Goal: Information Seeking & Learning: Learn about a topic

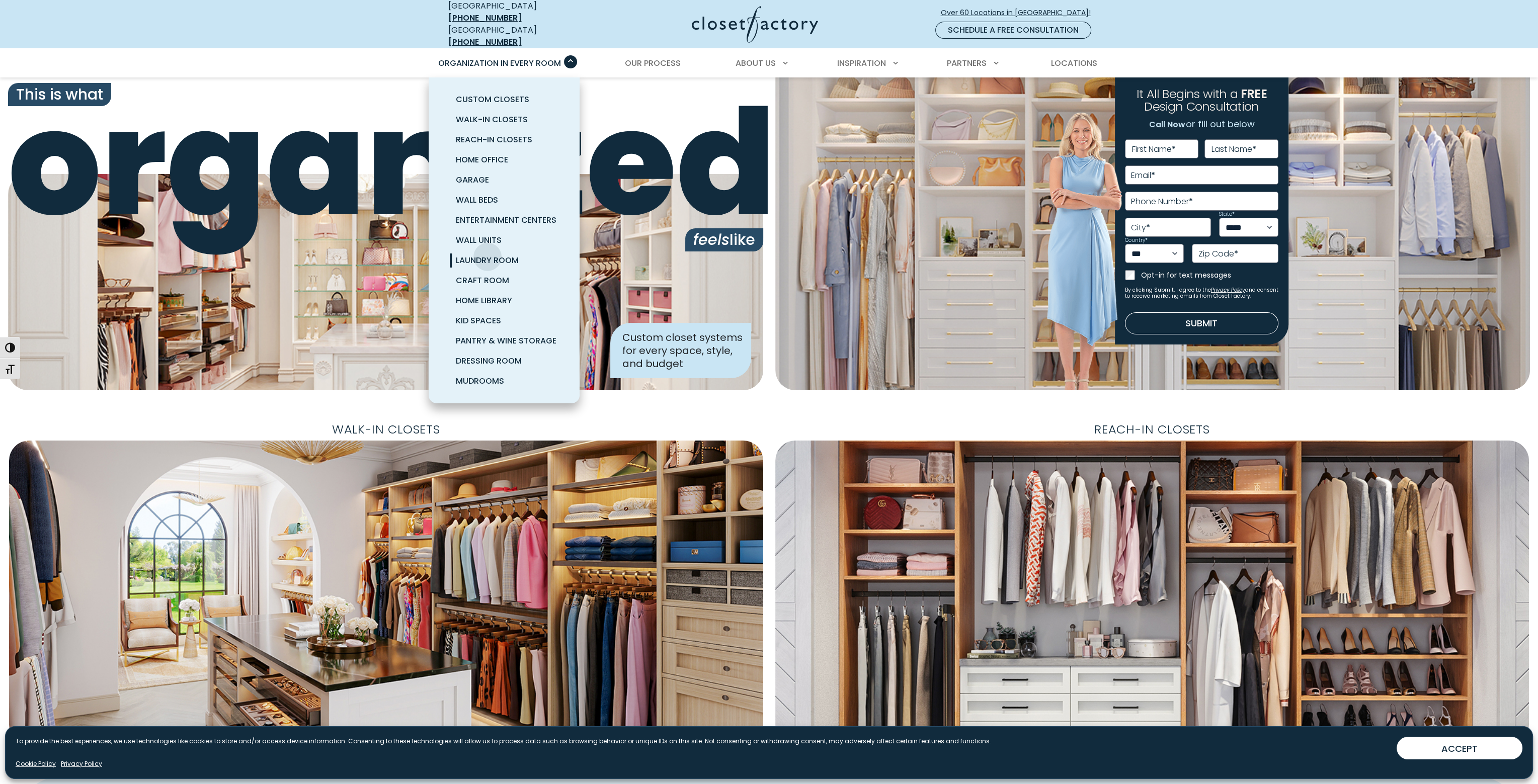
drag, startPoint x: 0, startPoint y: 0, endPoint x: 487, endPoint y: 249, distance: 547.0
click at [487, 255] on span "Laundry Room" at bounding box center [487, 260] width 63 height 12
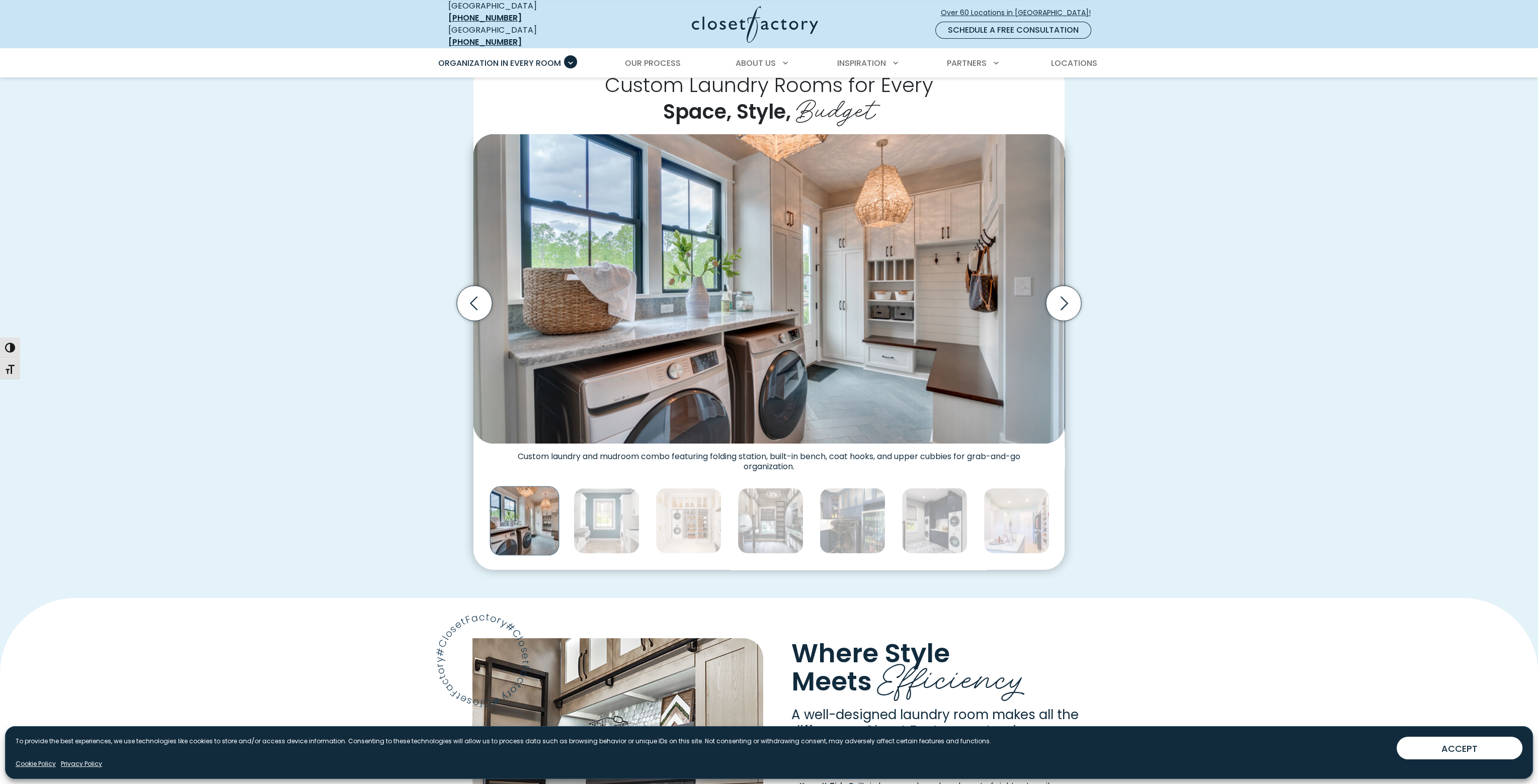
scroll to position [302, 0]
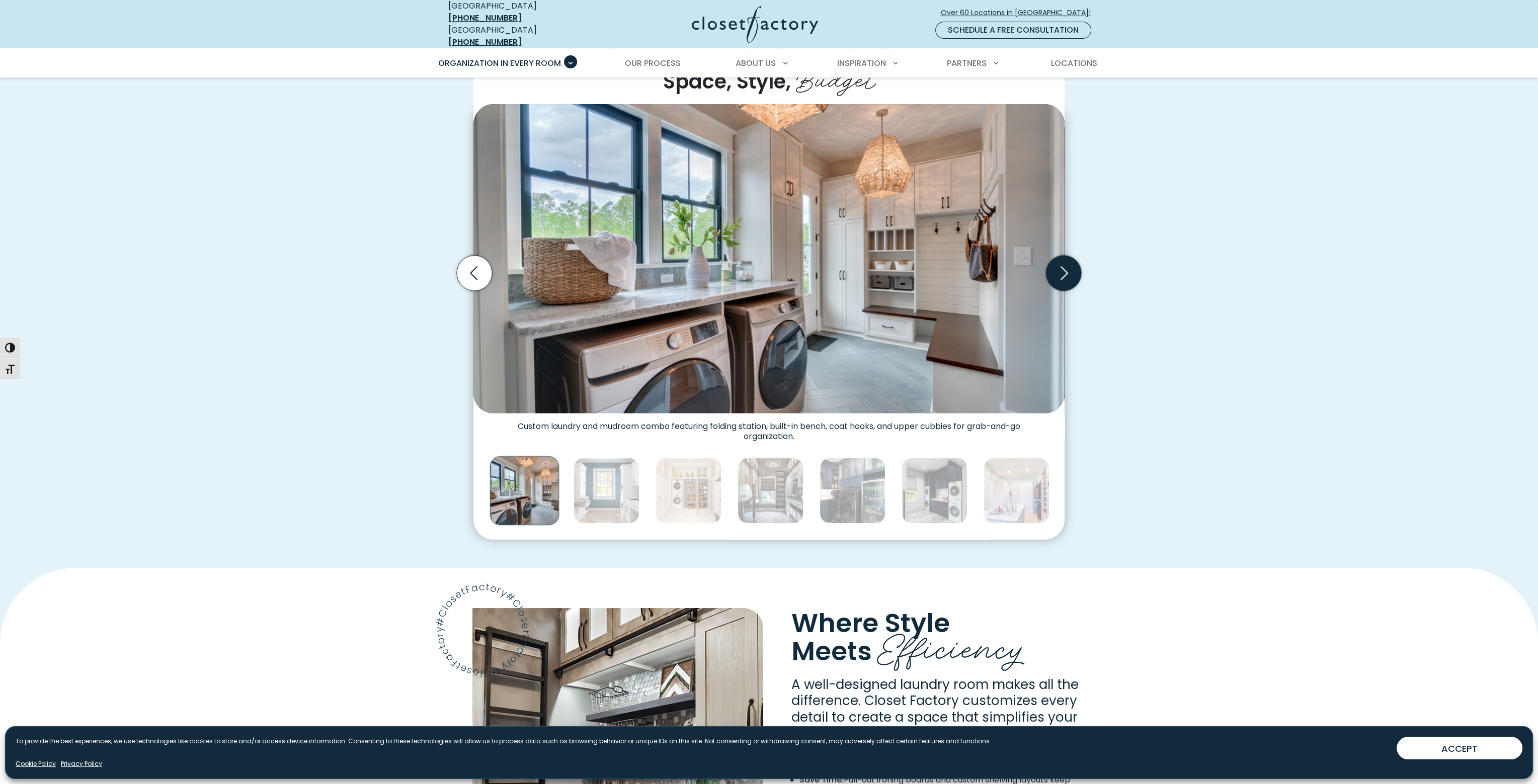
click at [1066, 272] on icon "Next slide" at bounding box center [1064, 273] width 35 height 35
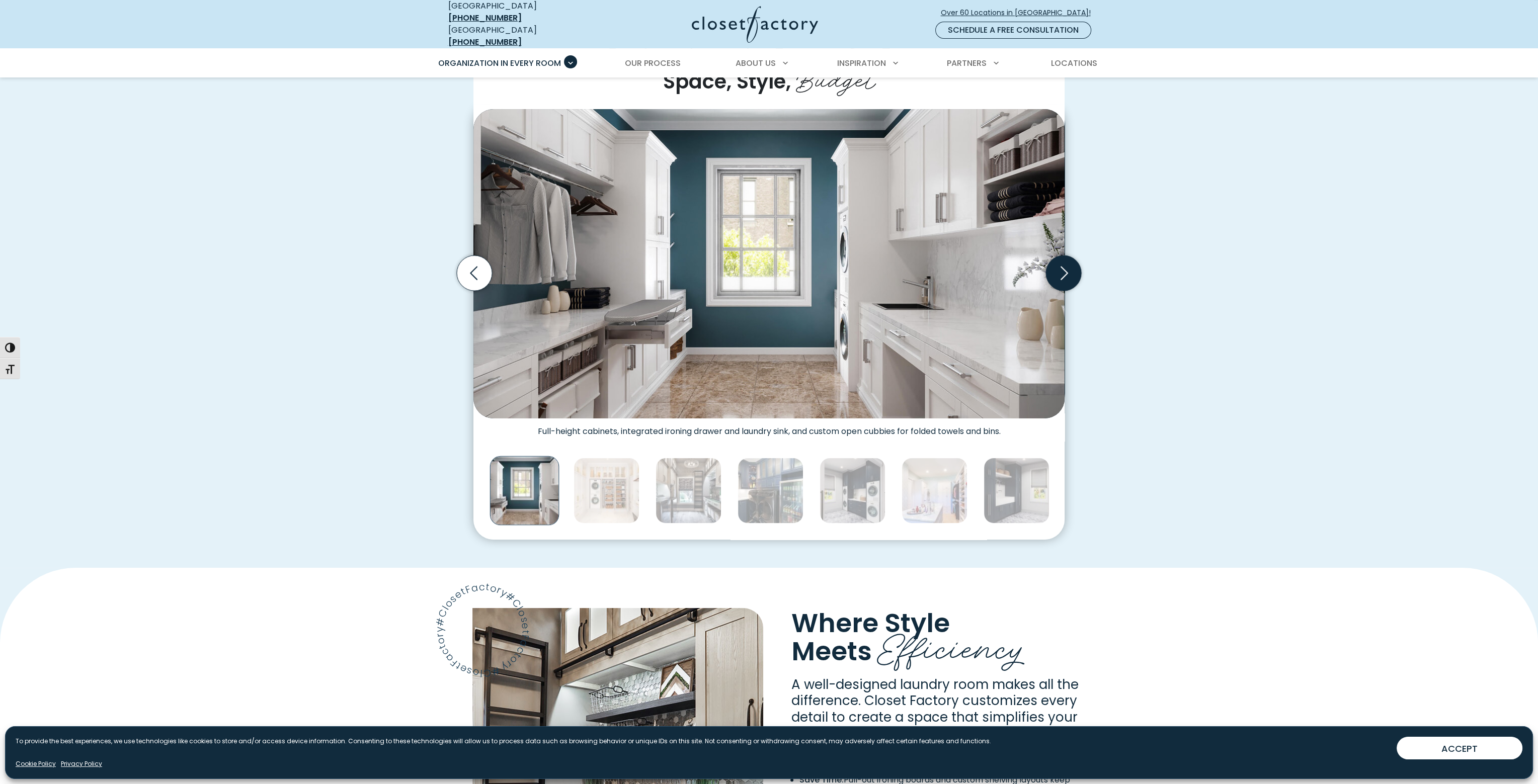
click at [1064, 271] on icon "Next slide" at bounding box center [1064, 273] width 35 height 35
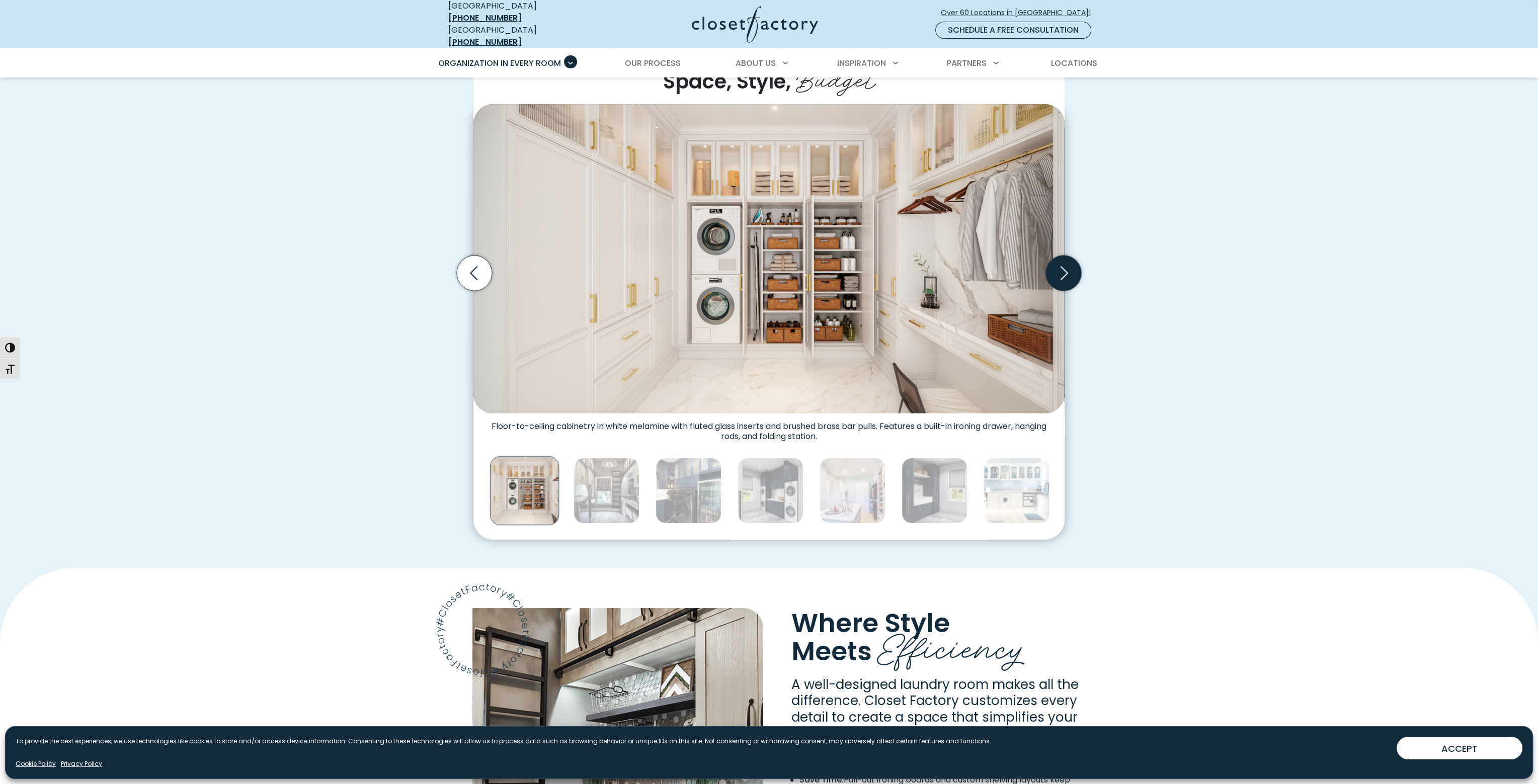
click at [1064, 271] on icon "Next slide" at bounding box center [1064, 273] width 35 height 35
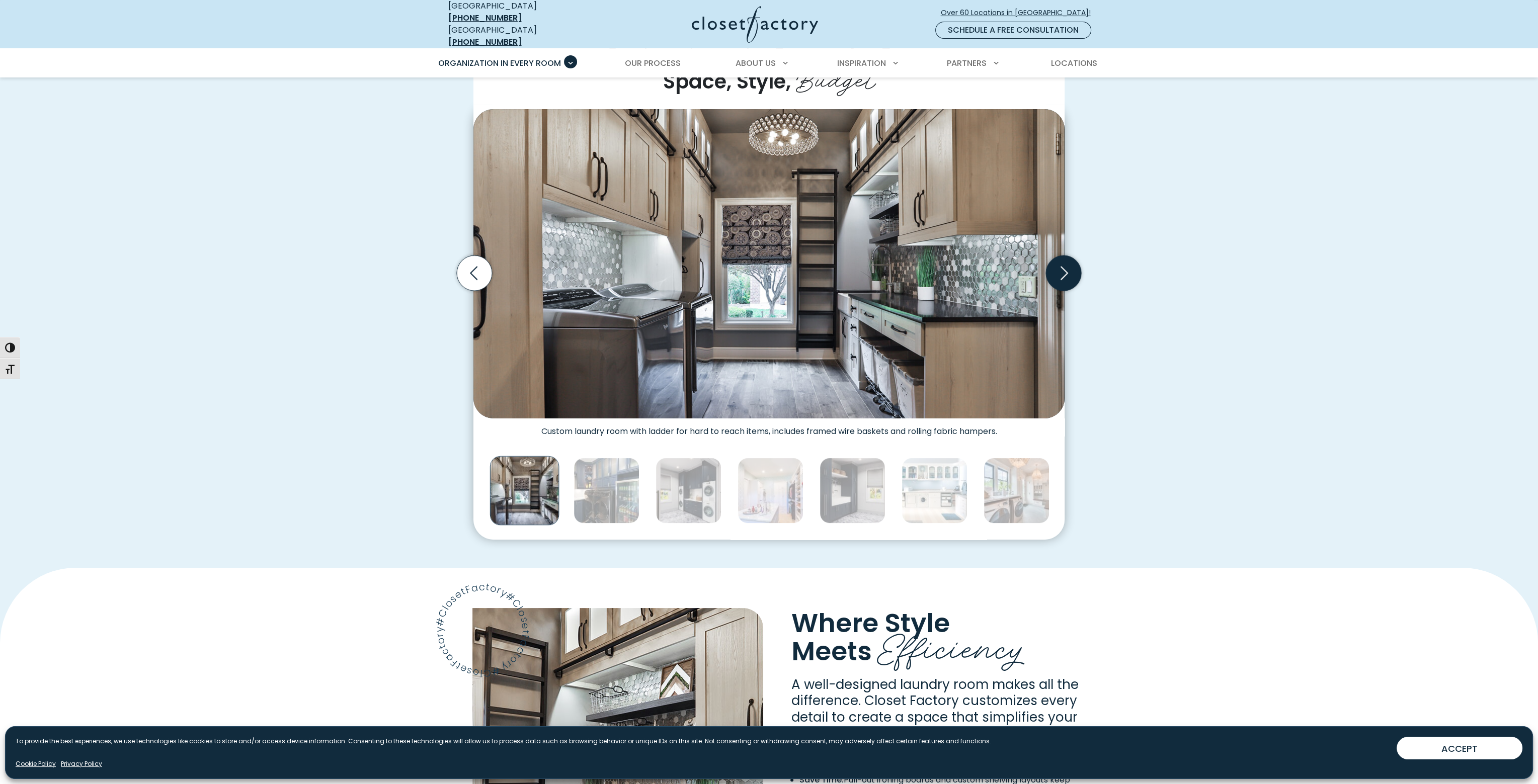
click at [1064, 271] on icon "Next slide" at bounding box center [1064, 273] width 35 height 35
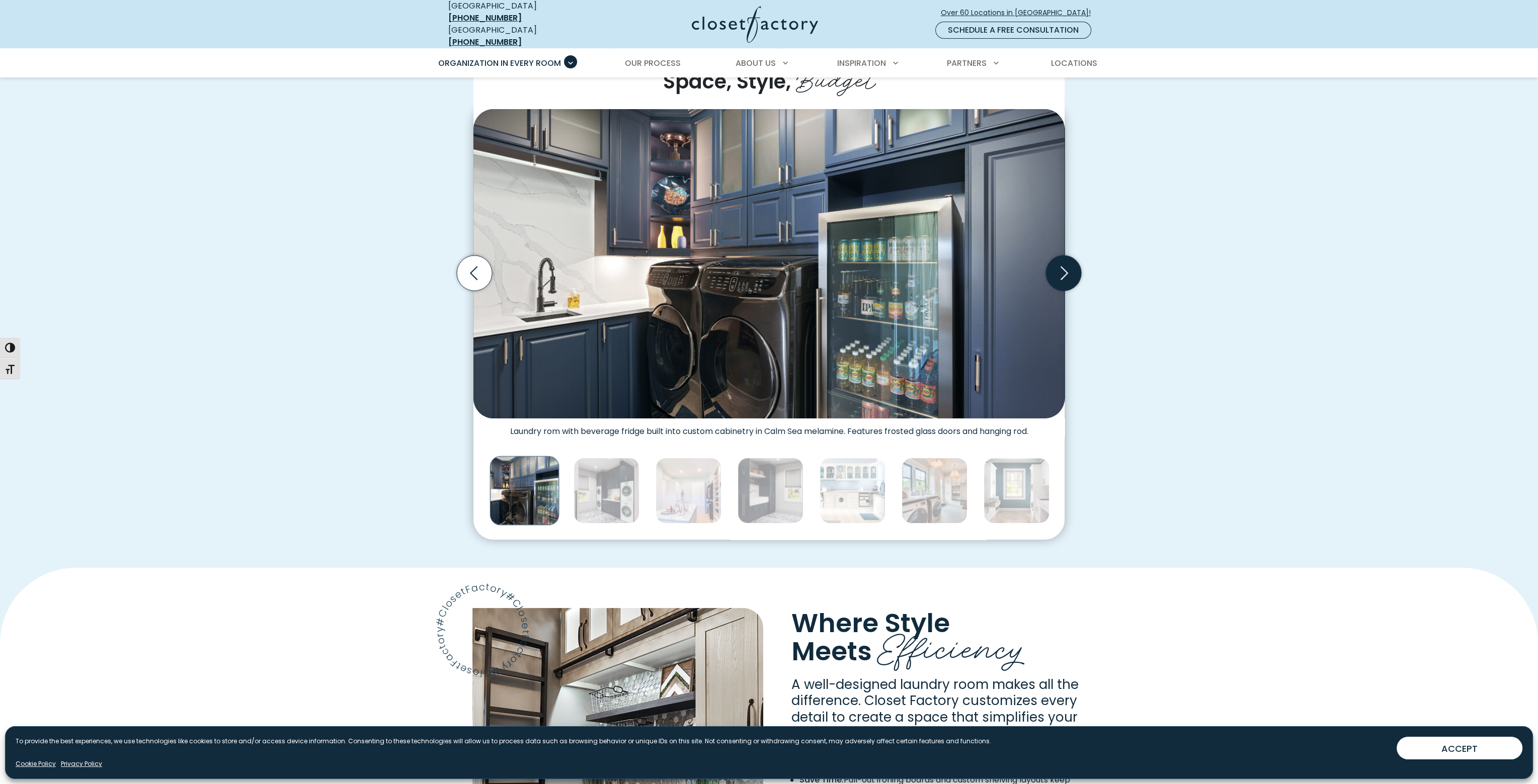
click at [1064, 271] on icon "Next slide" at bounding box center [1064, 273] width 35 height 35
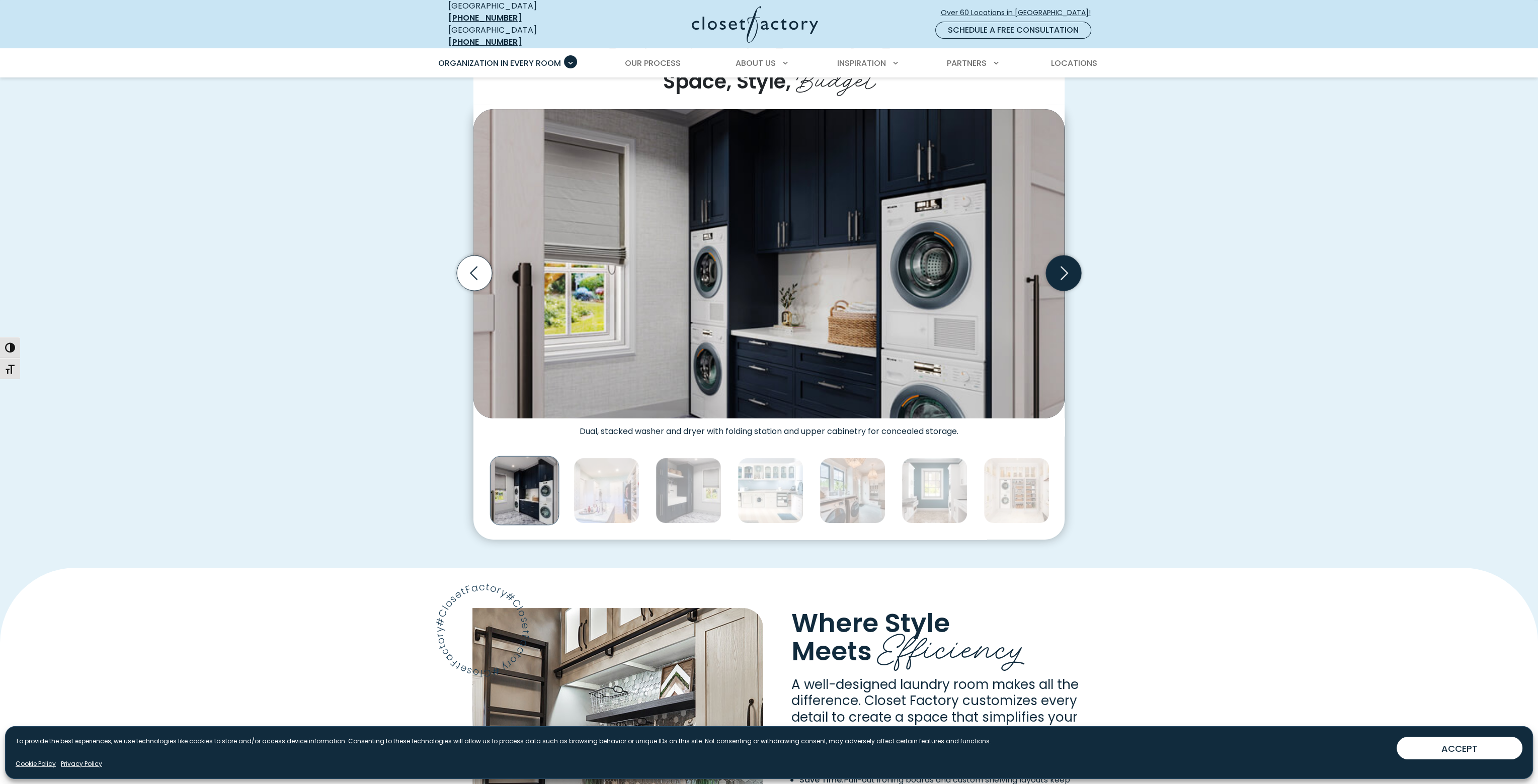
click at [1059, 278] on icon "Next slide" at bounding box center [1064, 273] width 35 height 35
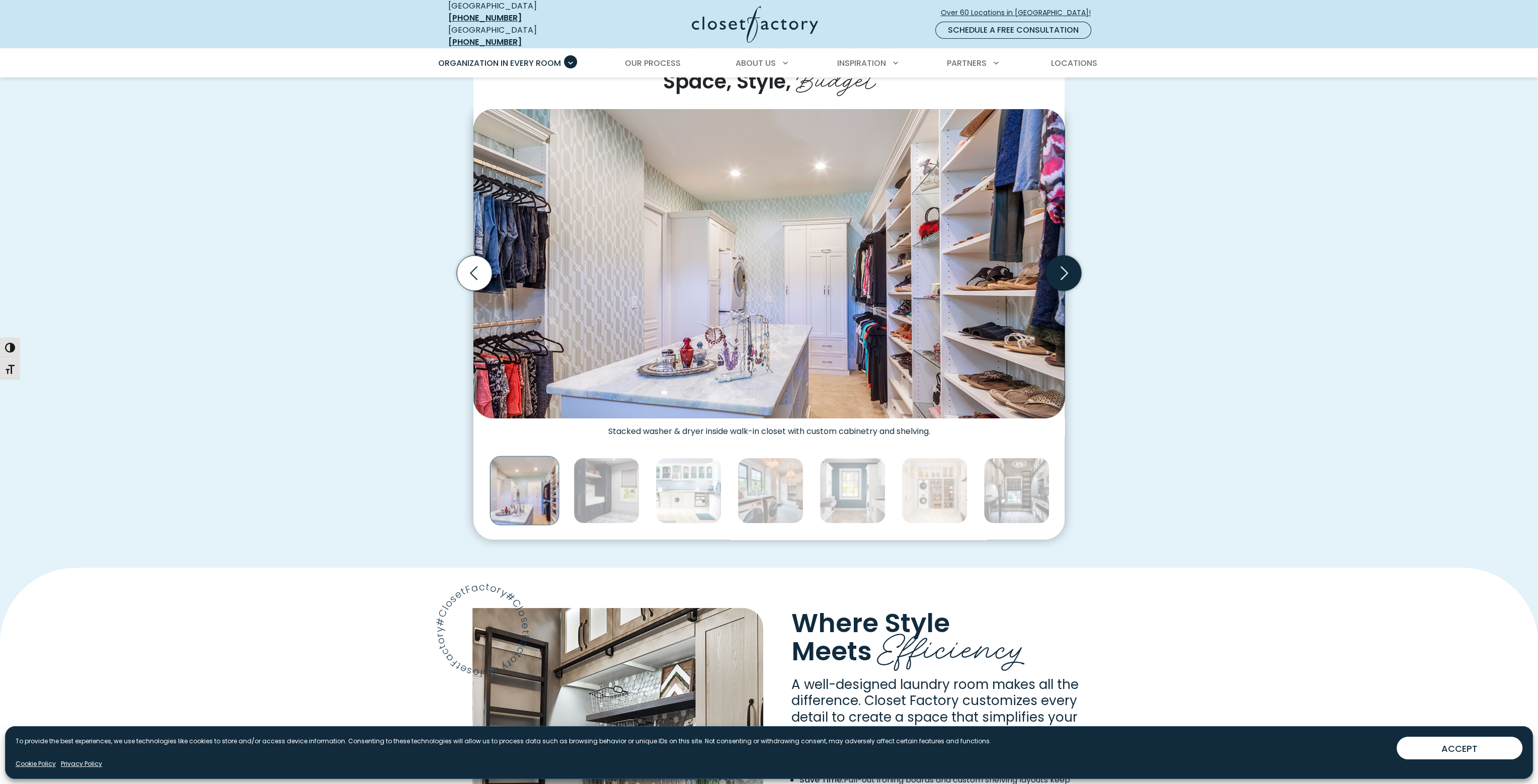
click at [1059, 278] on icon "Next slide" at bounding box center [1064, 273] width 35 height 35
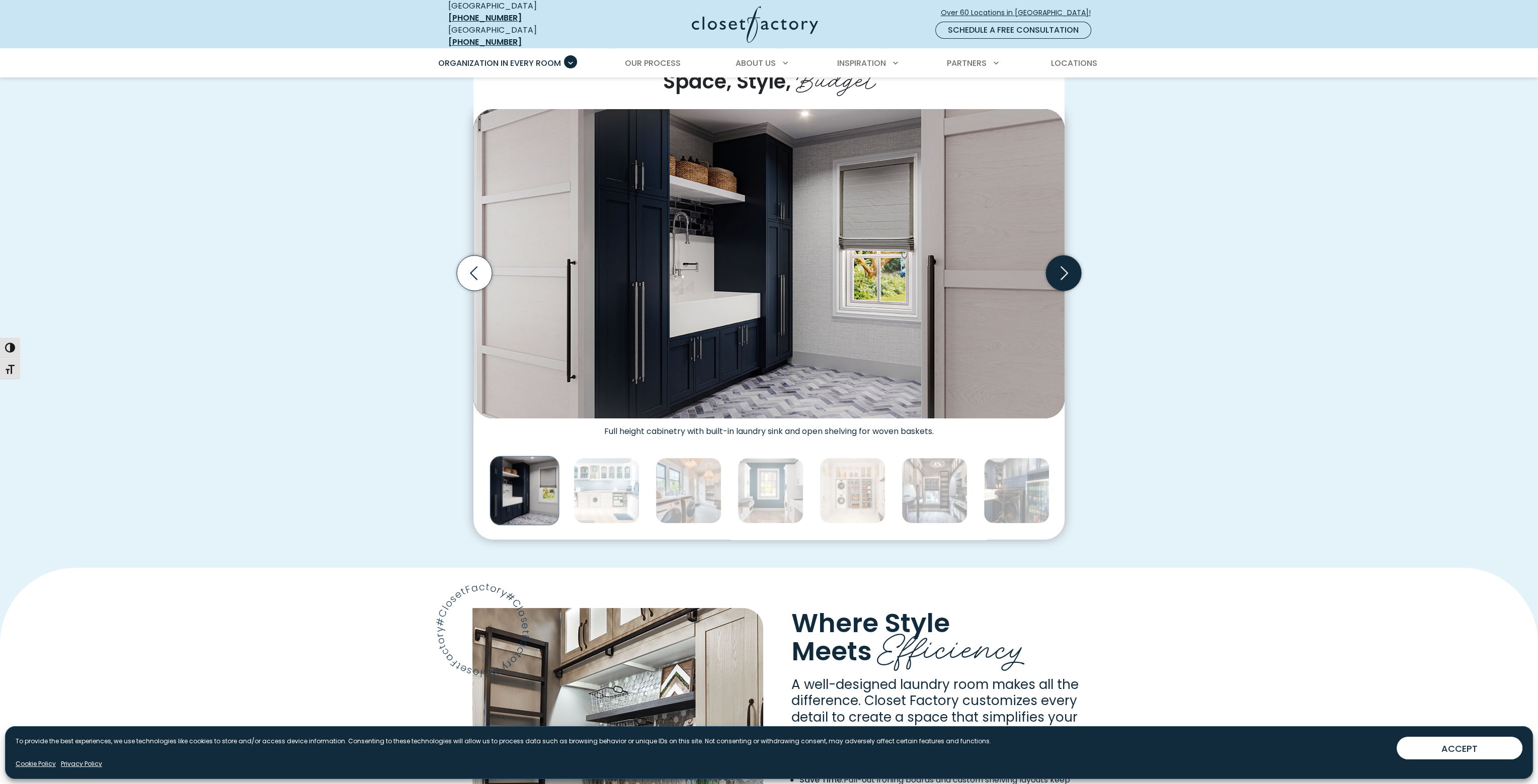
click at [1059, 278] on icon "Next slide" at bounding box center [1064, 273] width 35 height 35
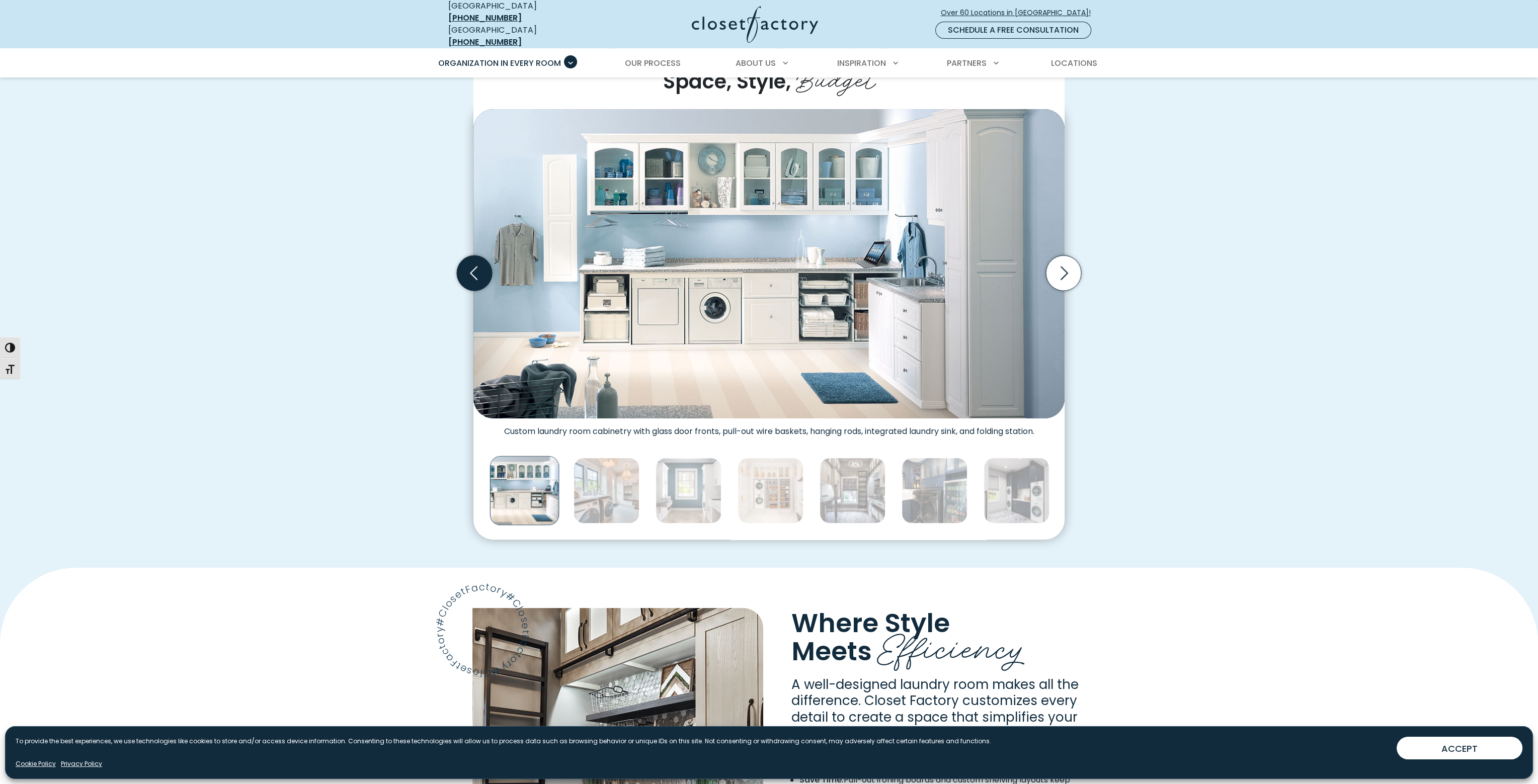
click at [463, 261] on icon "Previous slide" at bounding box center [474, 273] width 35 height 35
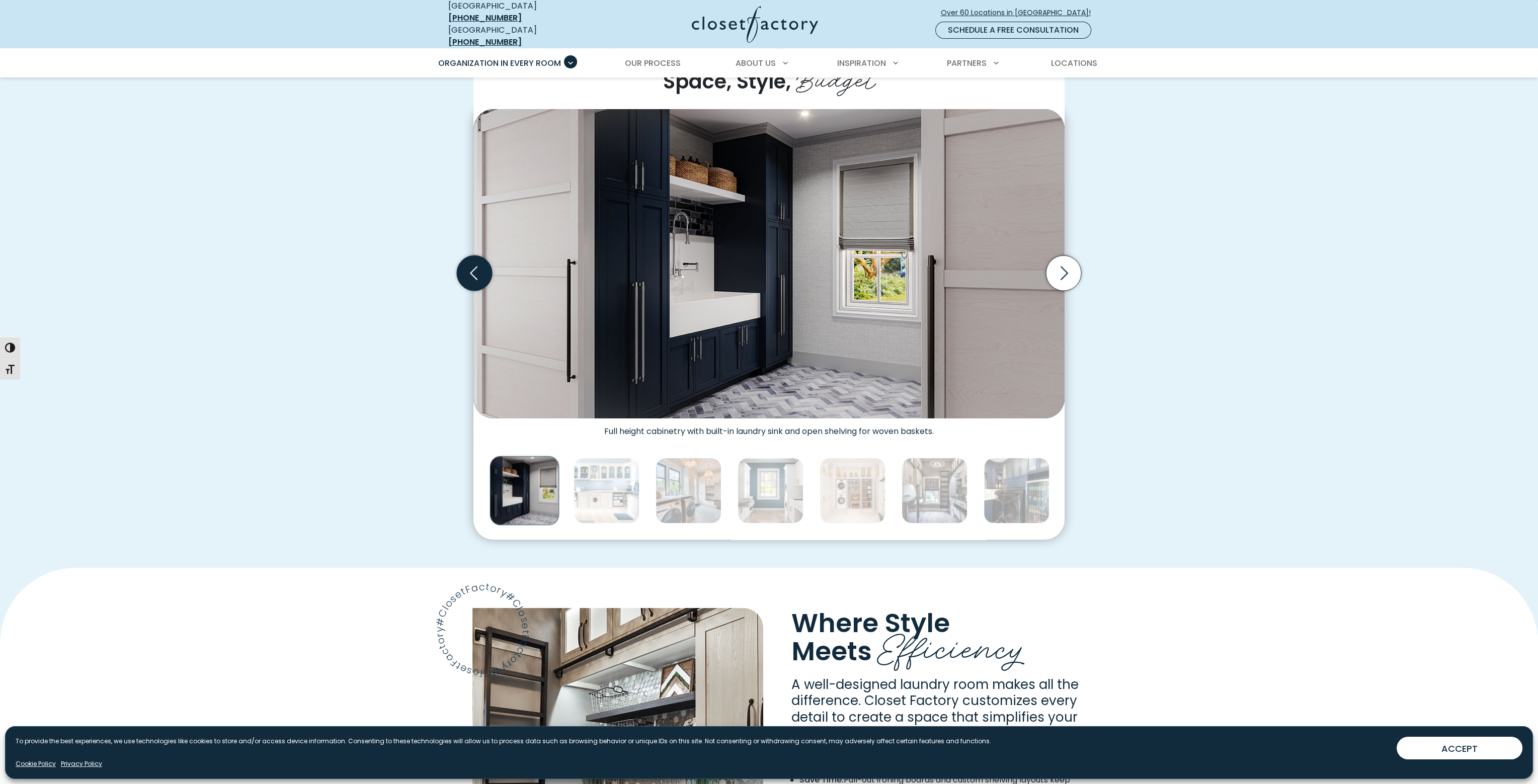
click at [463, 261] on icon "Previous slide" at bounding box center [474, 273] width 35 height 35
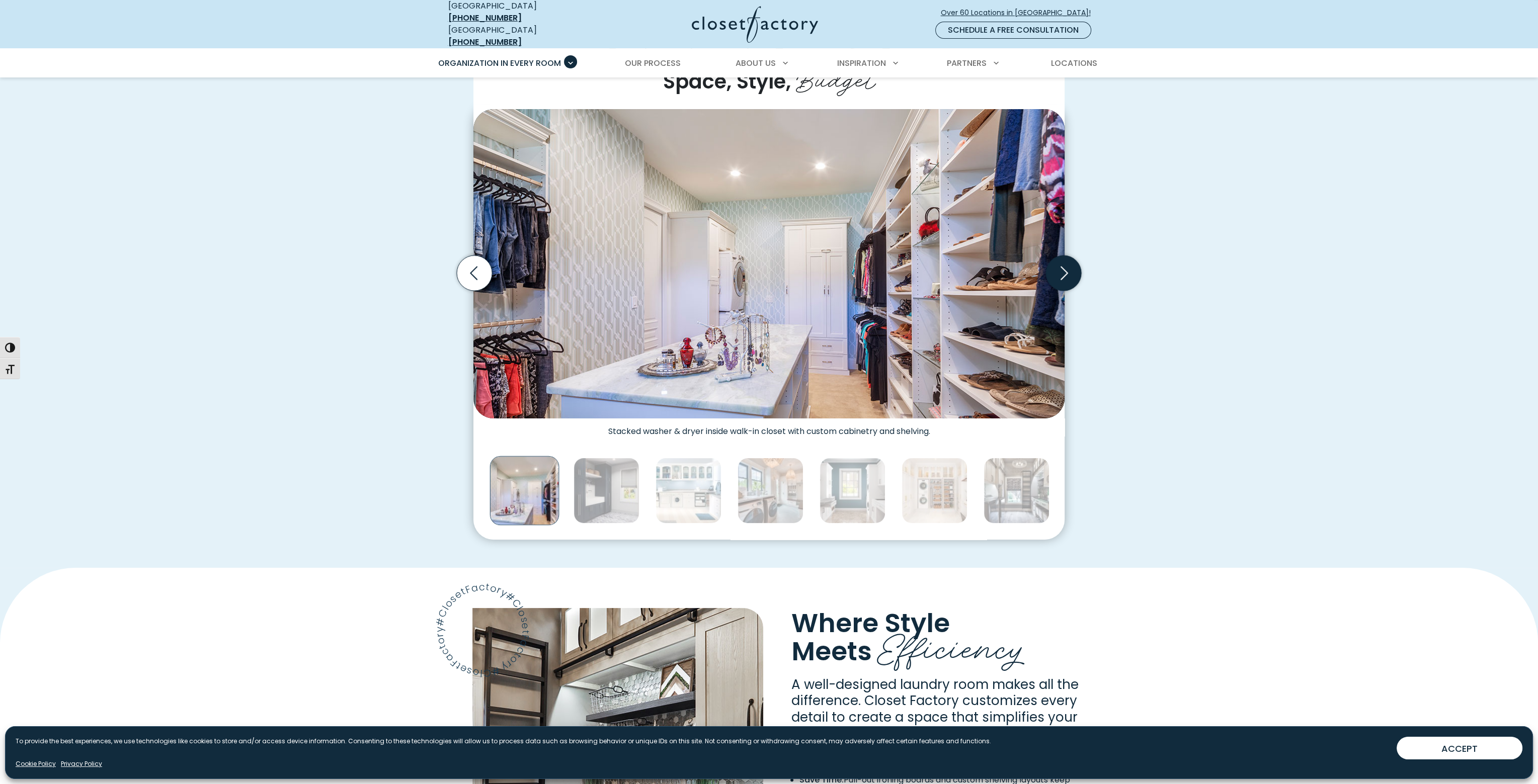
click at [1070, 273] on icon "Next slide" at bounding box center [1064, 273] width 35 height 35
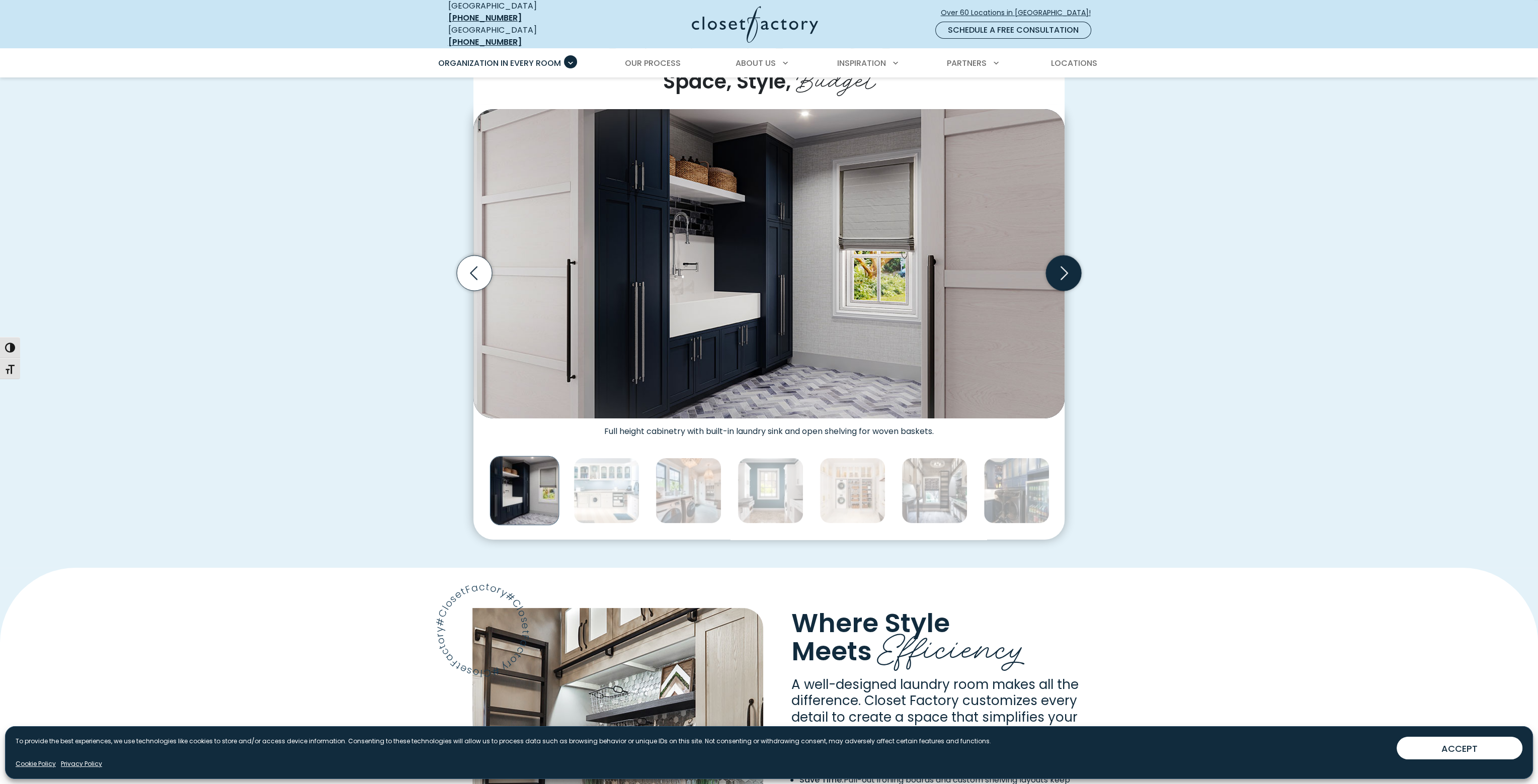
click at [1070, 273] on icon "Next slide" at bounding box center [1064, 273] width 35 height 35
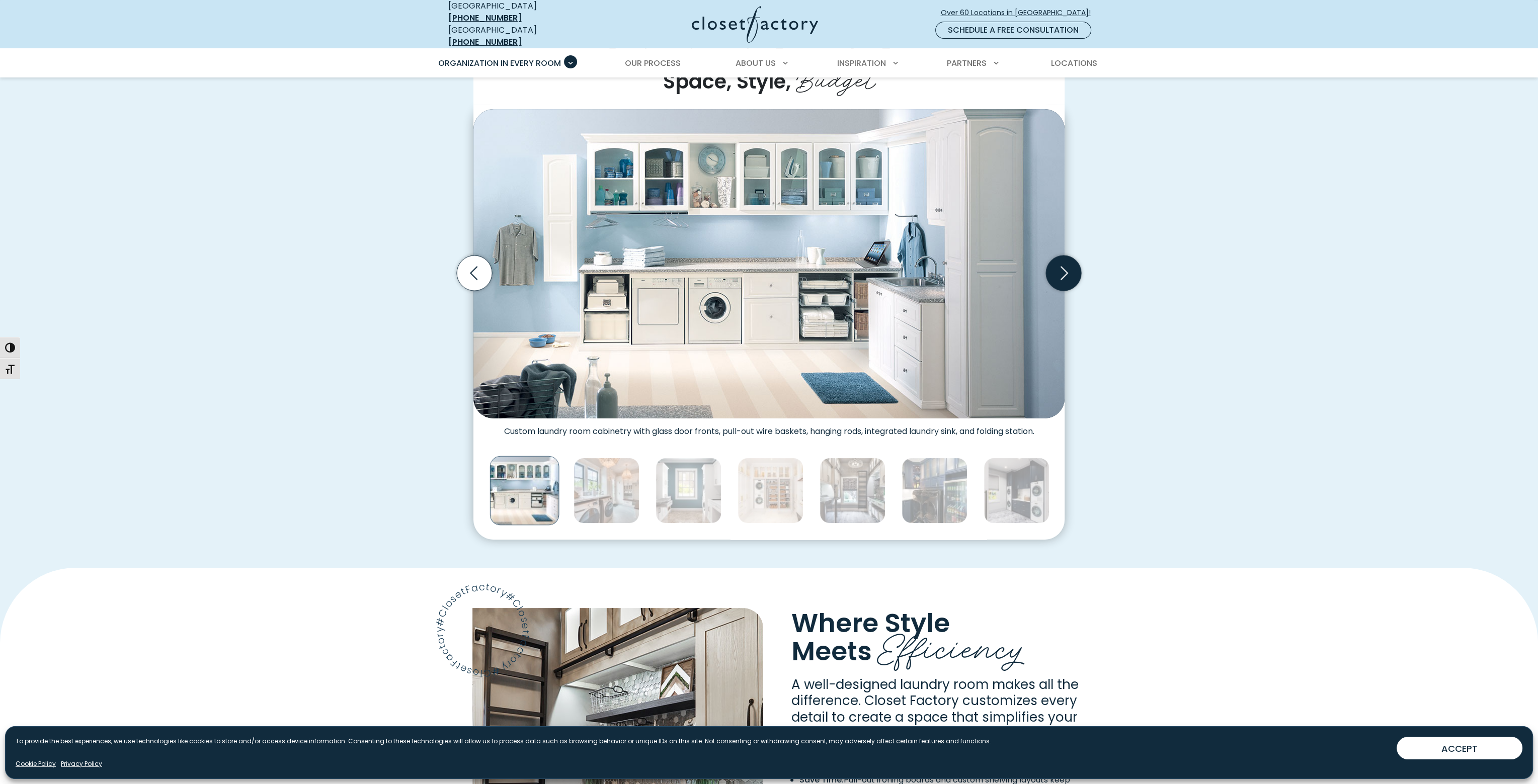
click at [1070, 273] on icon "Next slide" at bounding box center [1064, 273] width 35 height 35
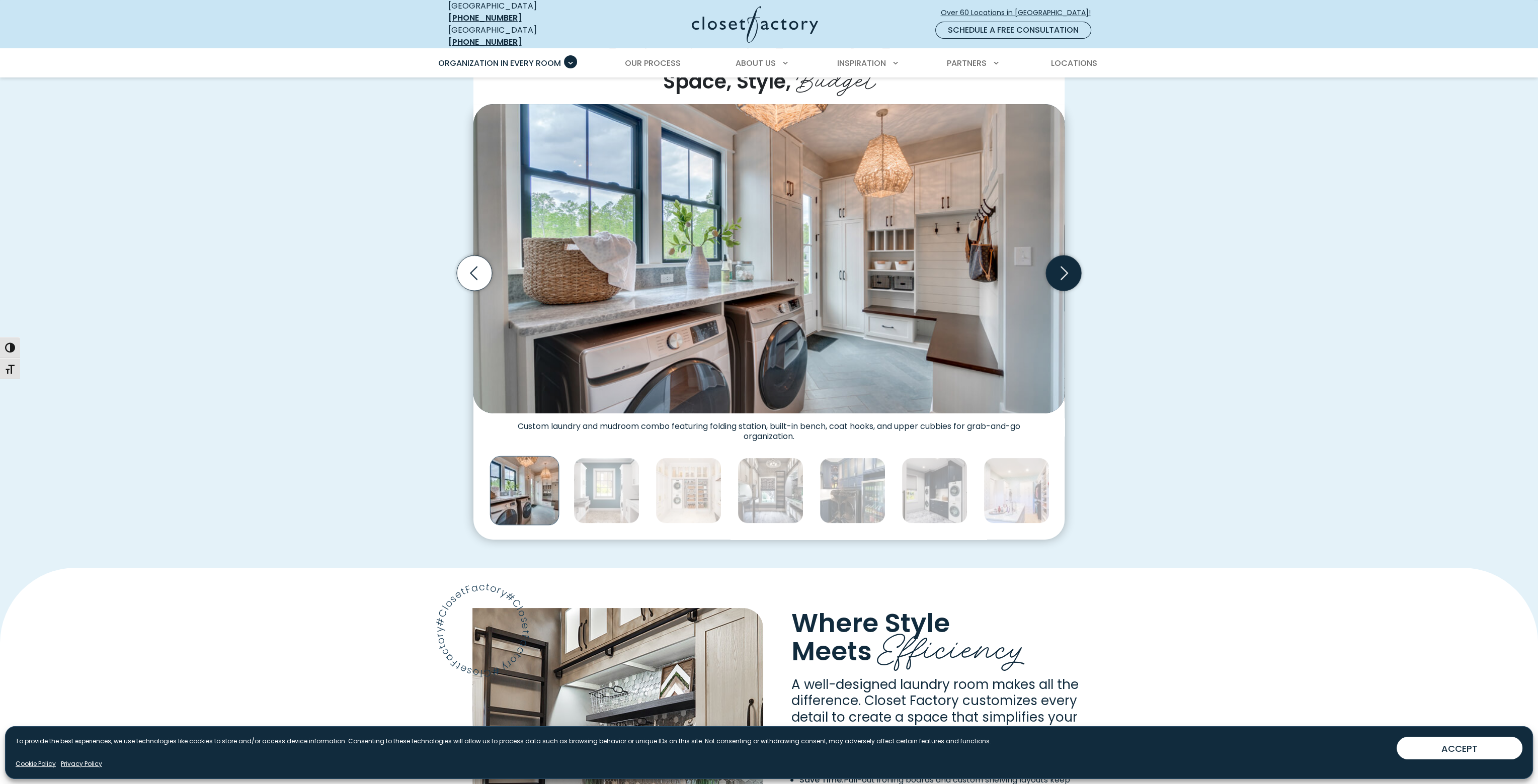
click at [1070, 273] on icon "Next slide" at bounding box center [1064, 273] width 35 height 35
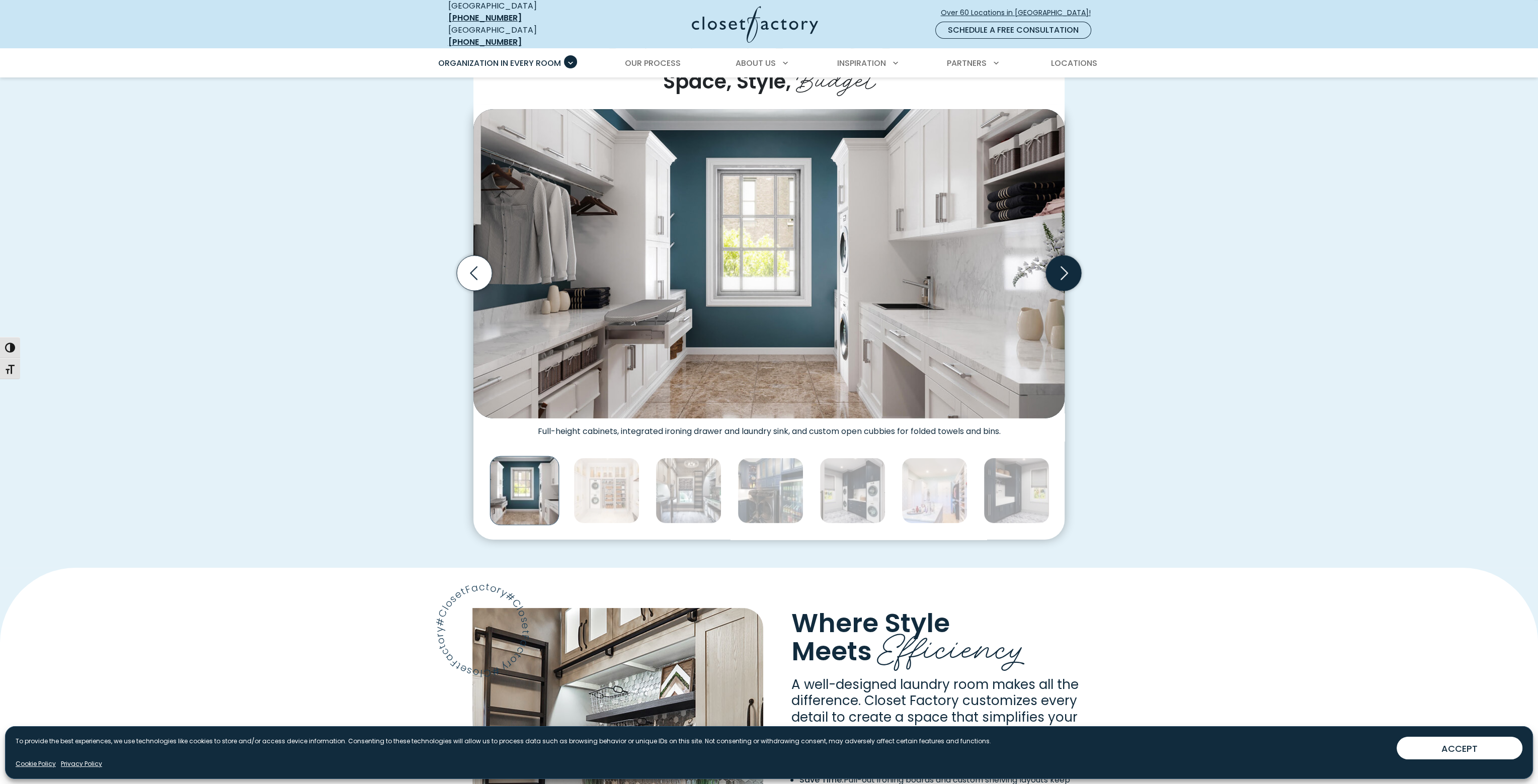
click at [1070, 273] on icon "Next slide" at bounding box center [1064, 273] width 35 height 35
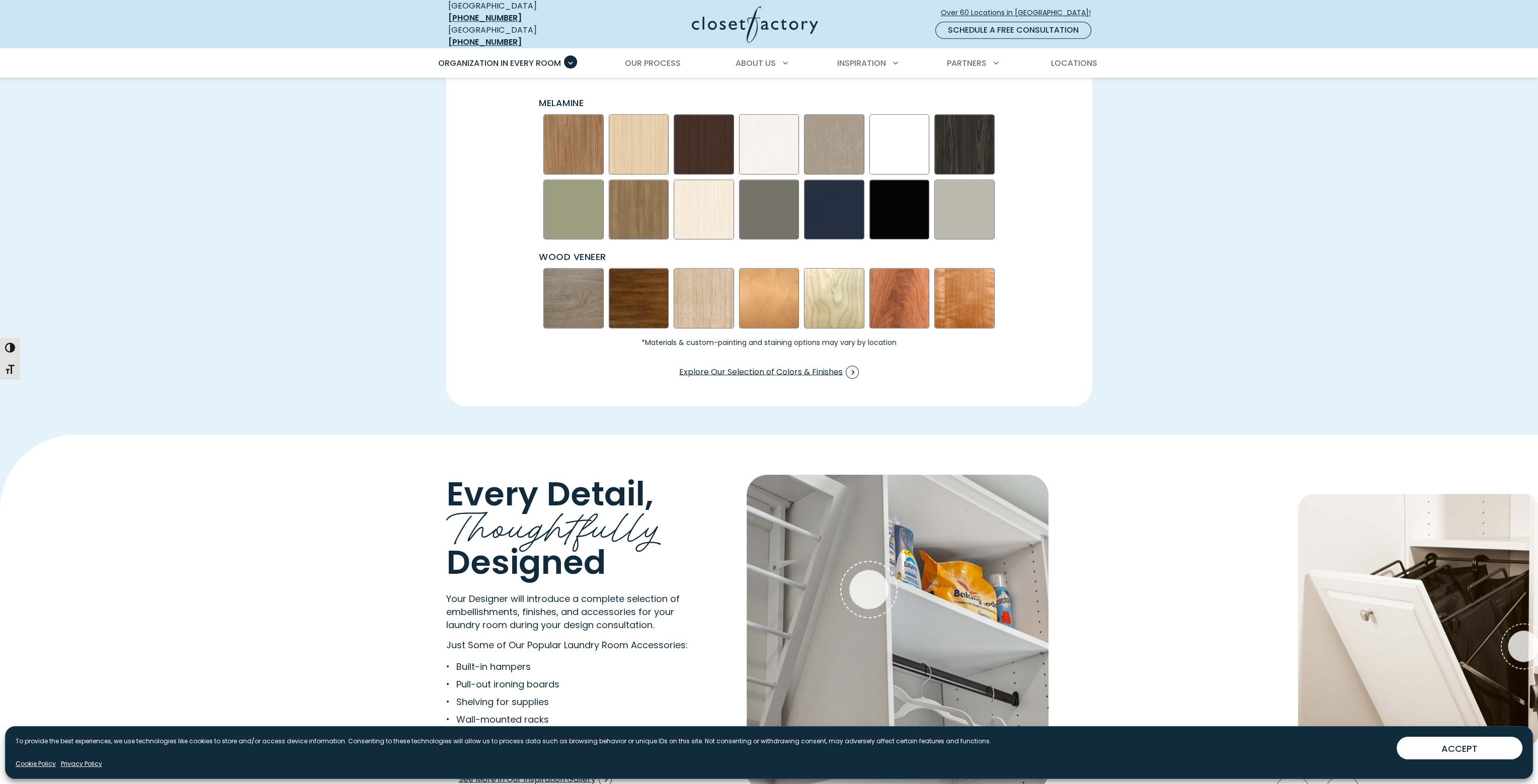
scroll to position [1509, 0]
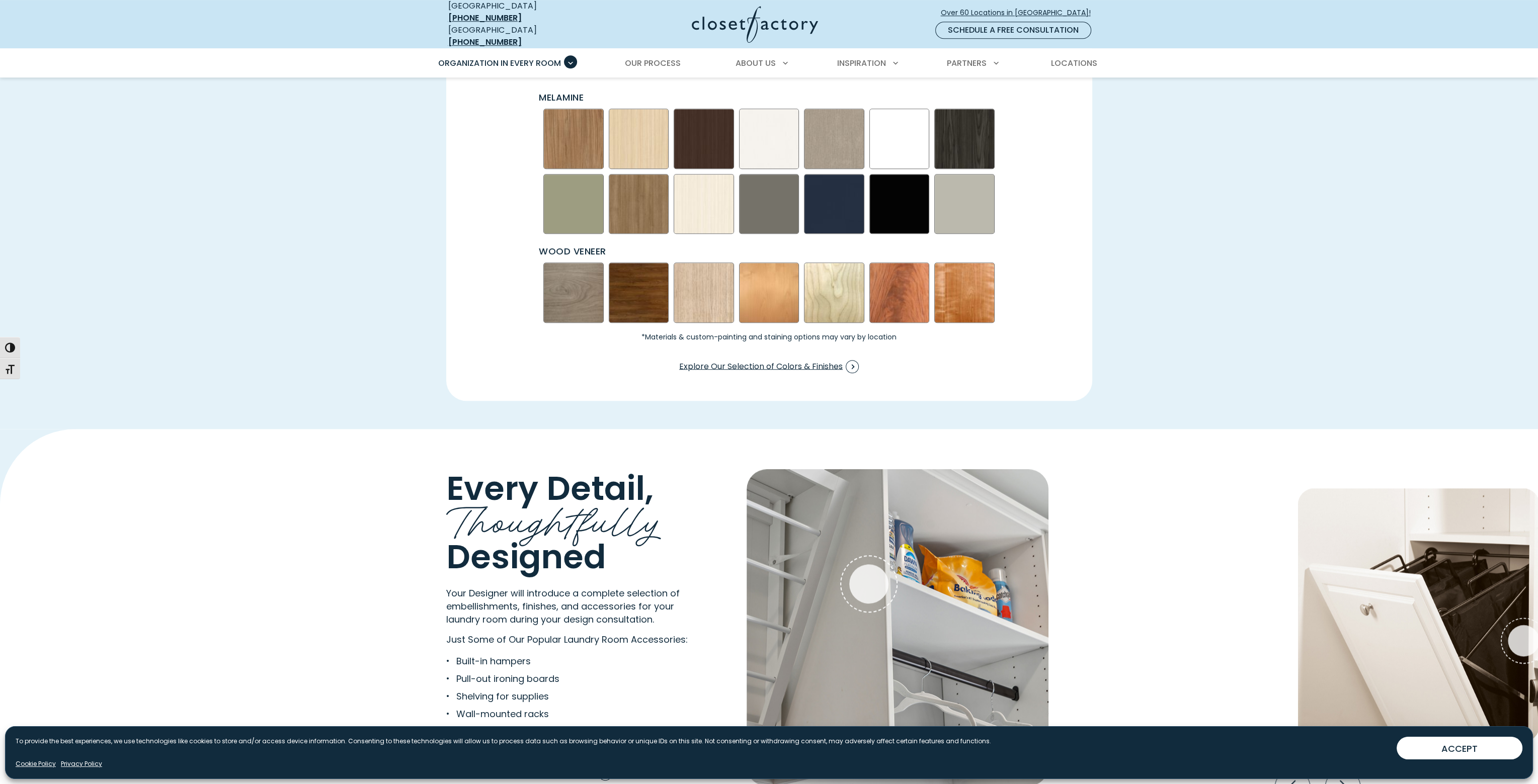
click at [813, 281] on img "Swatch Grid" at bounding box center [834, 293] width 60 height 60
click at [713, 288] on img "Swatch Grid" at bounding box center [704, 293] width 60 height 60
click at [635, 285] on img "Swatch Grid" at bounding box center [639, 293] width 60 height 60
click at [589, 278] on img "Swatch Grid" at bounding box center [573, 293] width 60 height 60
click at [614, 138] on img "Swatch Grid" at bounding box center [639, 139] width 60 height 60
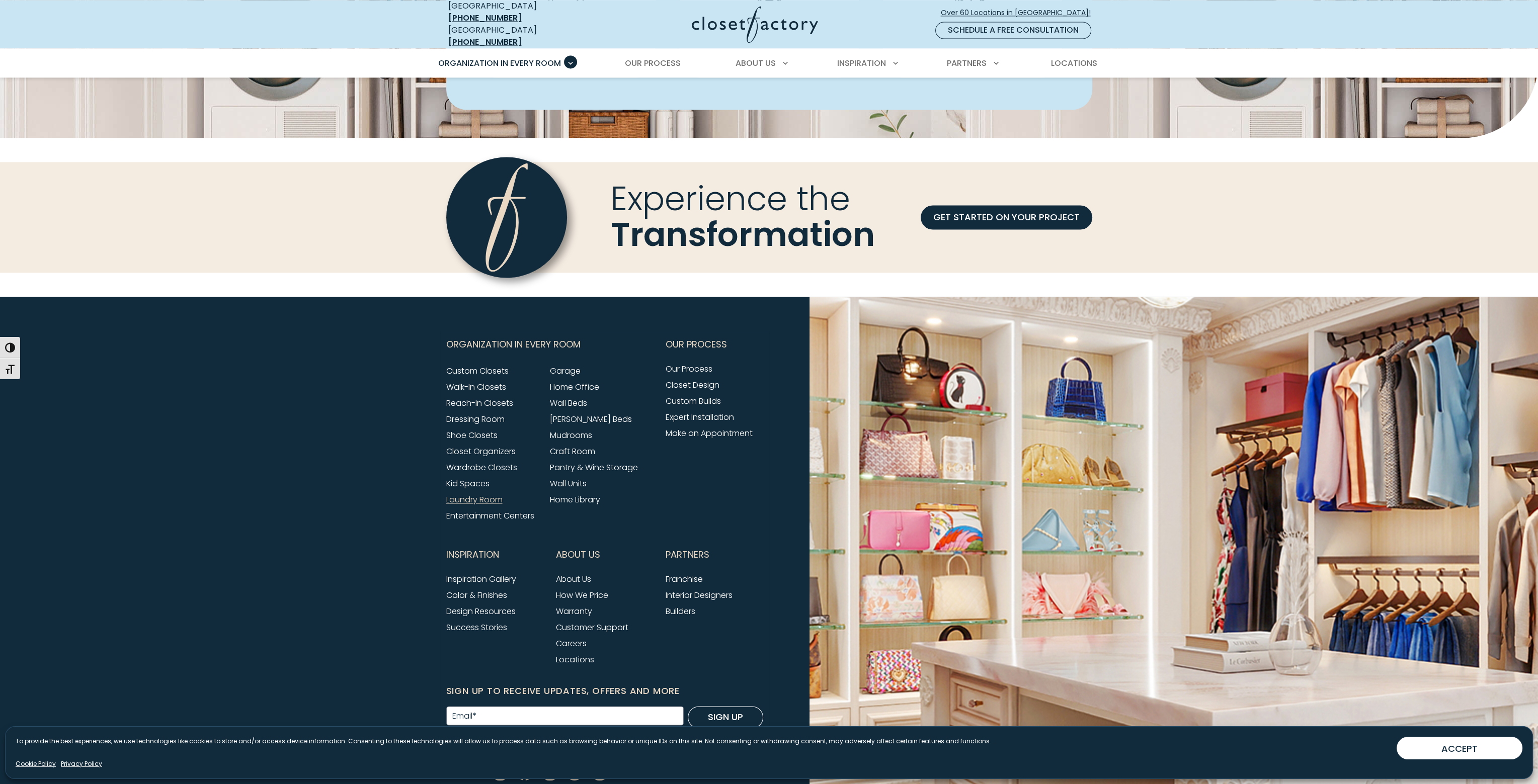
scroll to position [3109, 0]
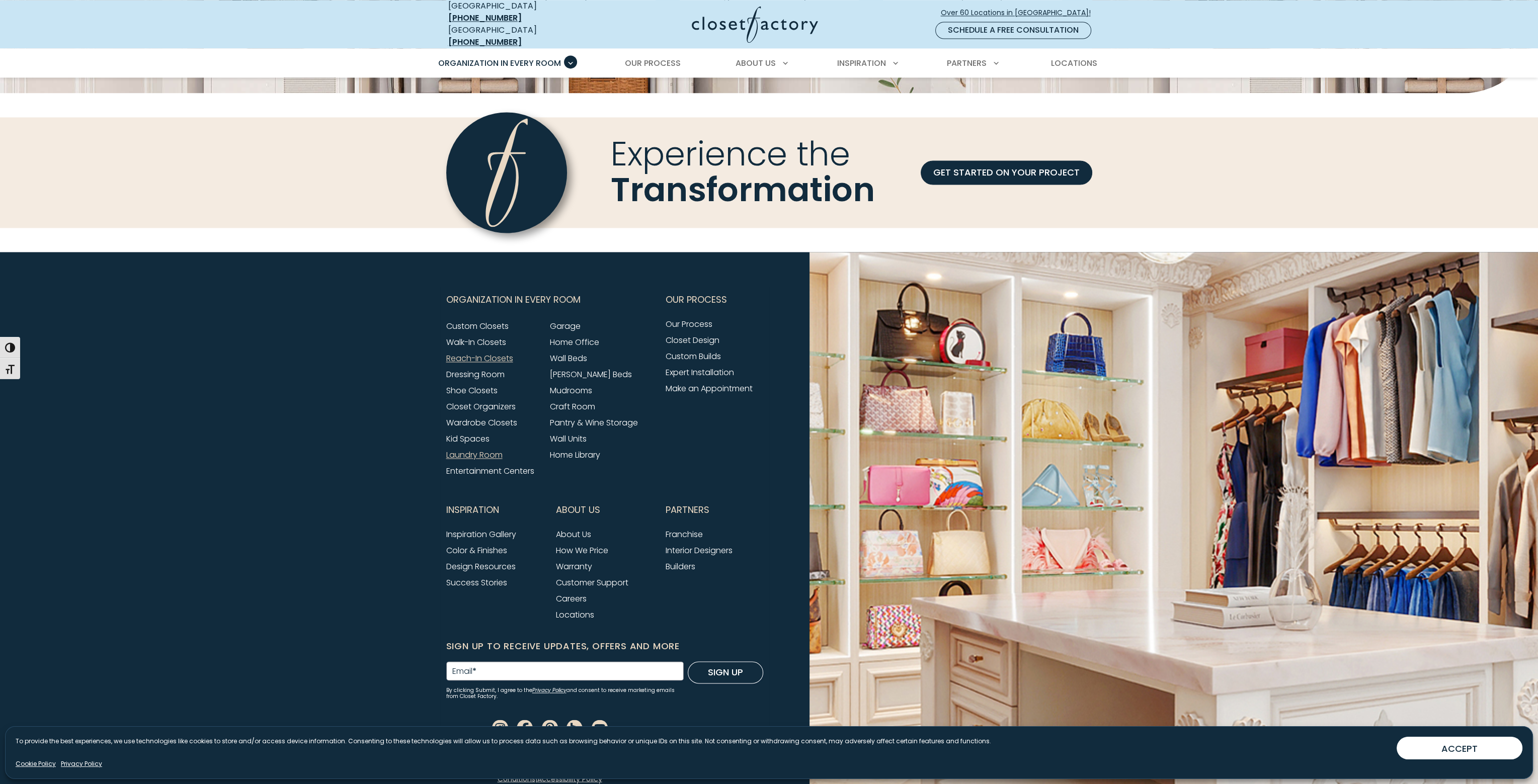
click at [463, 353] on link "Reach-In Closets" at bounding box center [479, 358] width 67 height 12
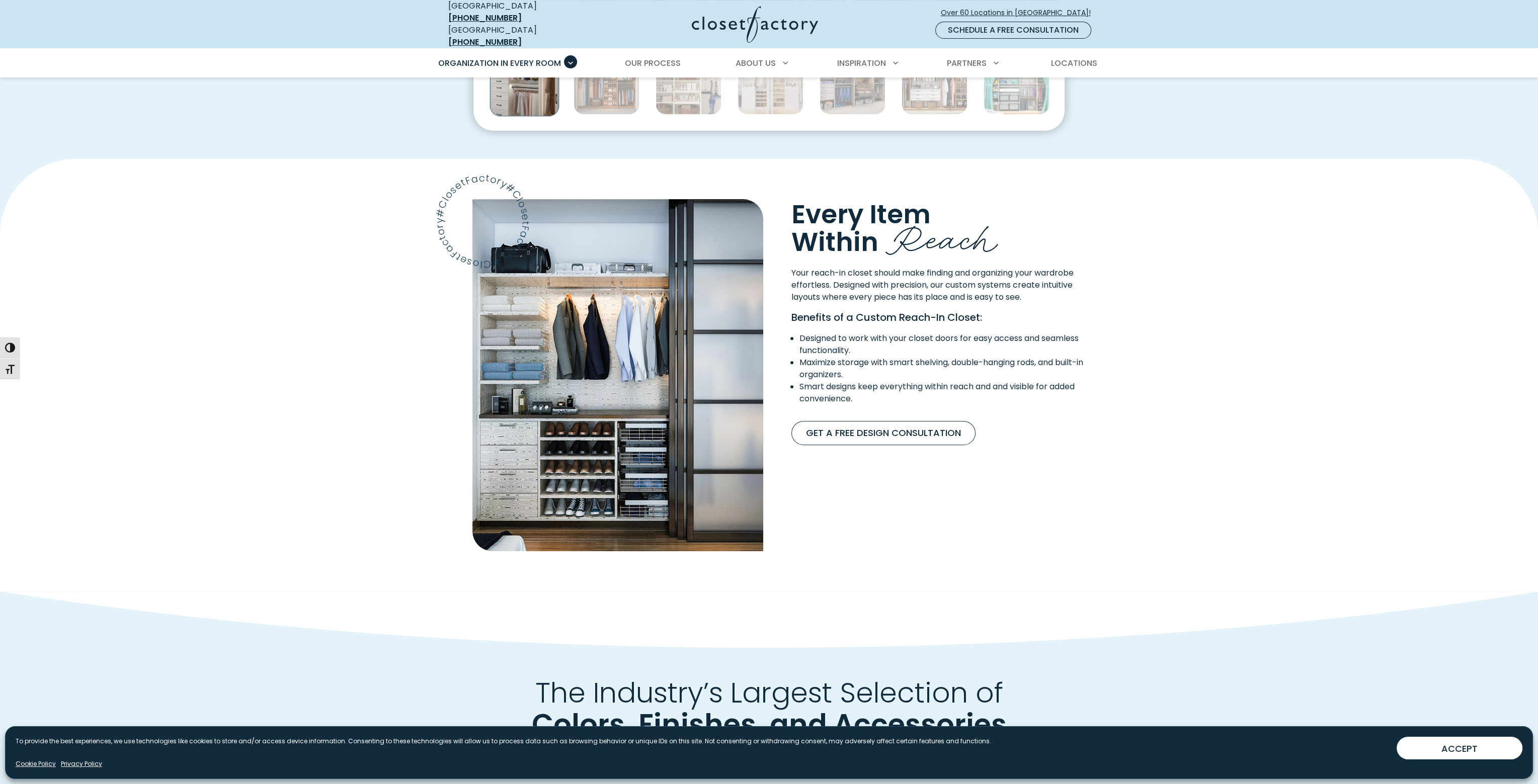
scroll to position [1207, 0]
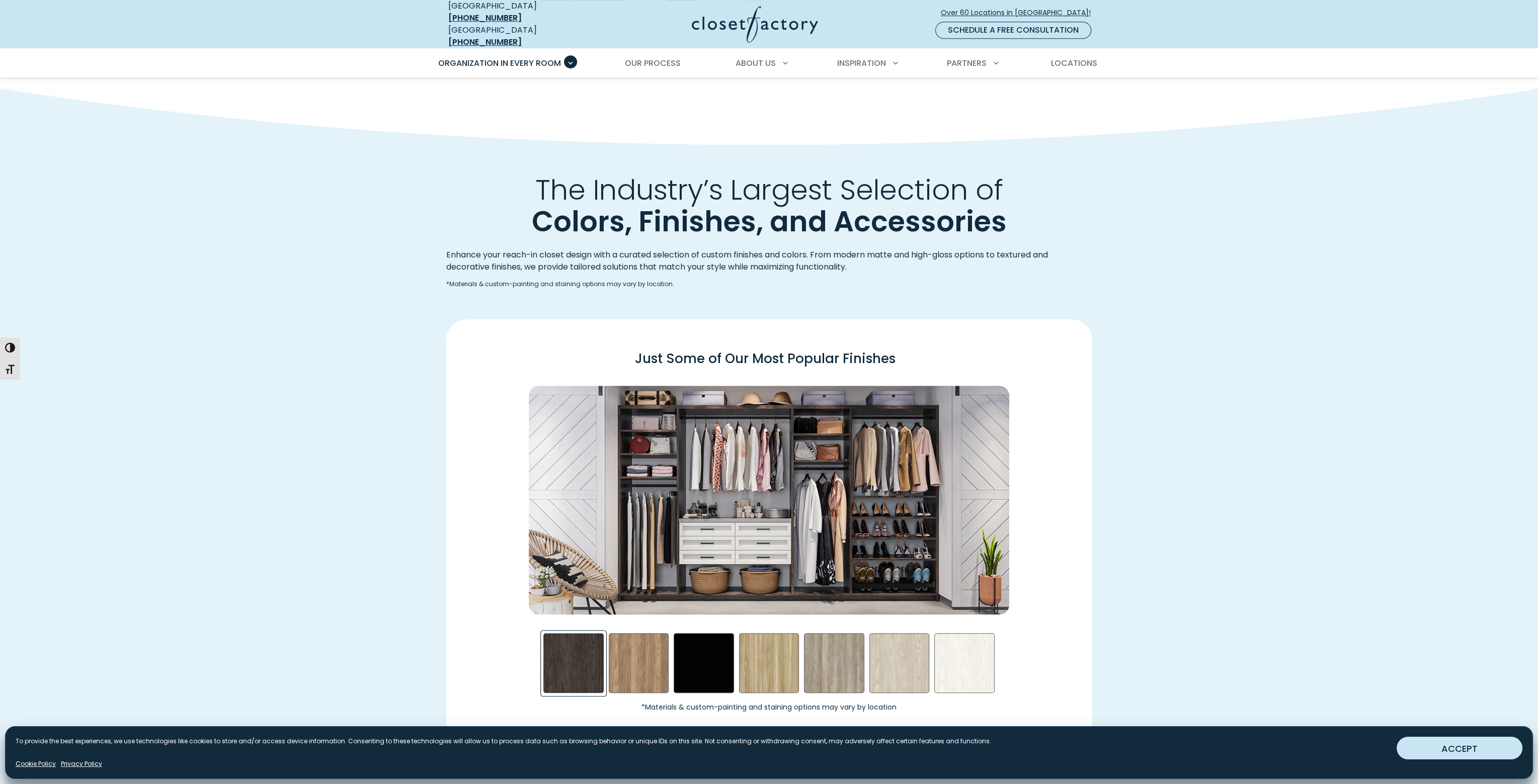
click at [1471, 741] on button "ACCEPT" at bounding box center [1459, 748] width 125 height 23
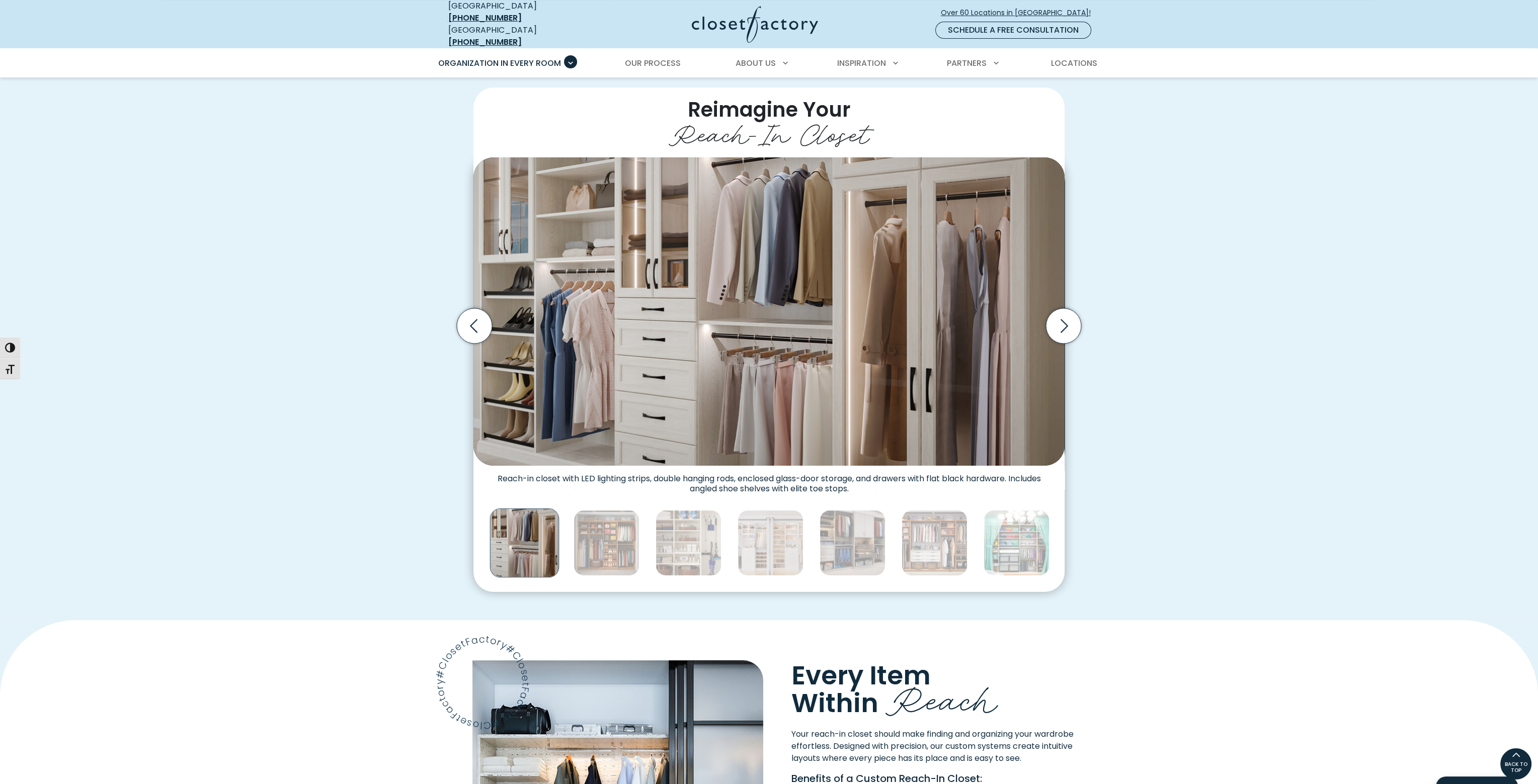
scroll to position [201, 0]
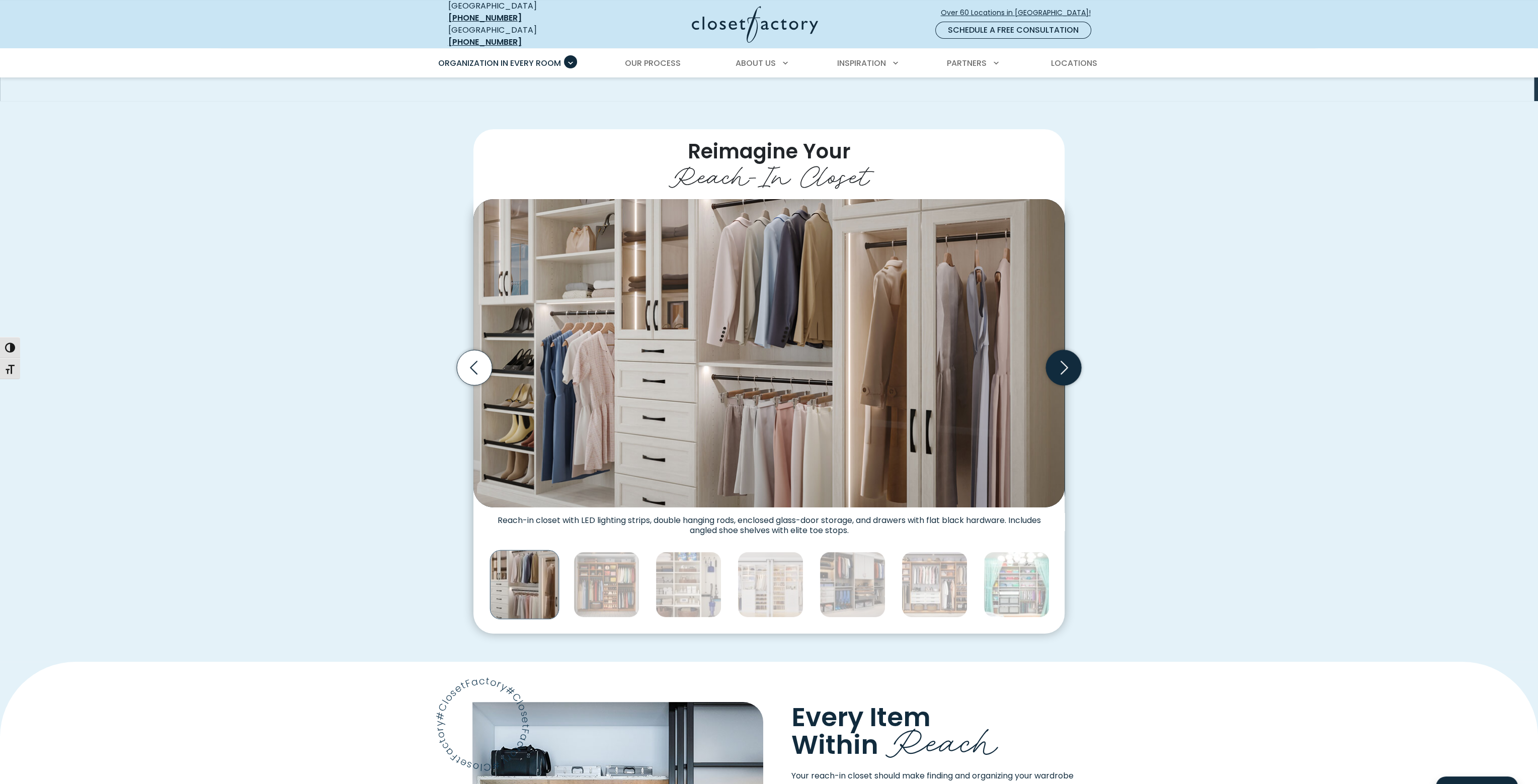
click at [1071, 357] on icon "Next slide" at bounding box center [1064, 367] width 35 height 35
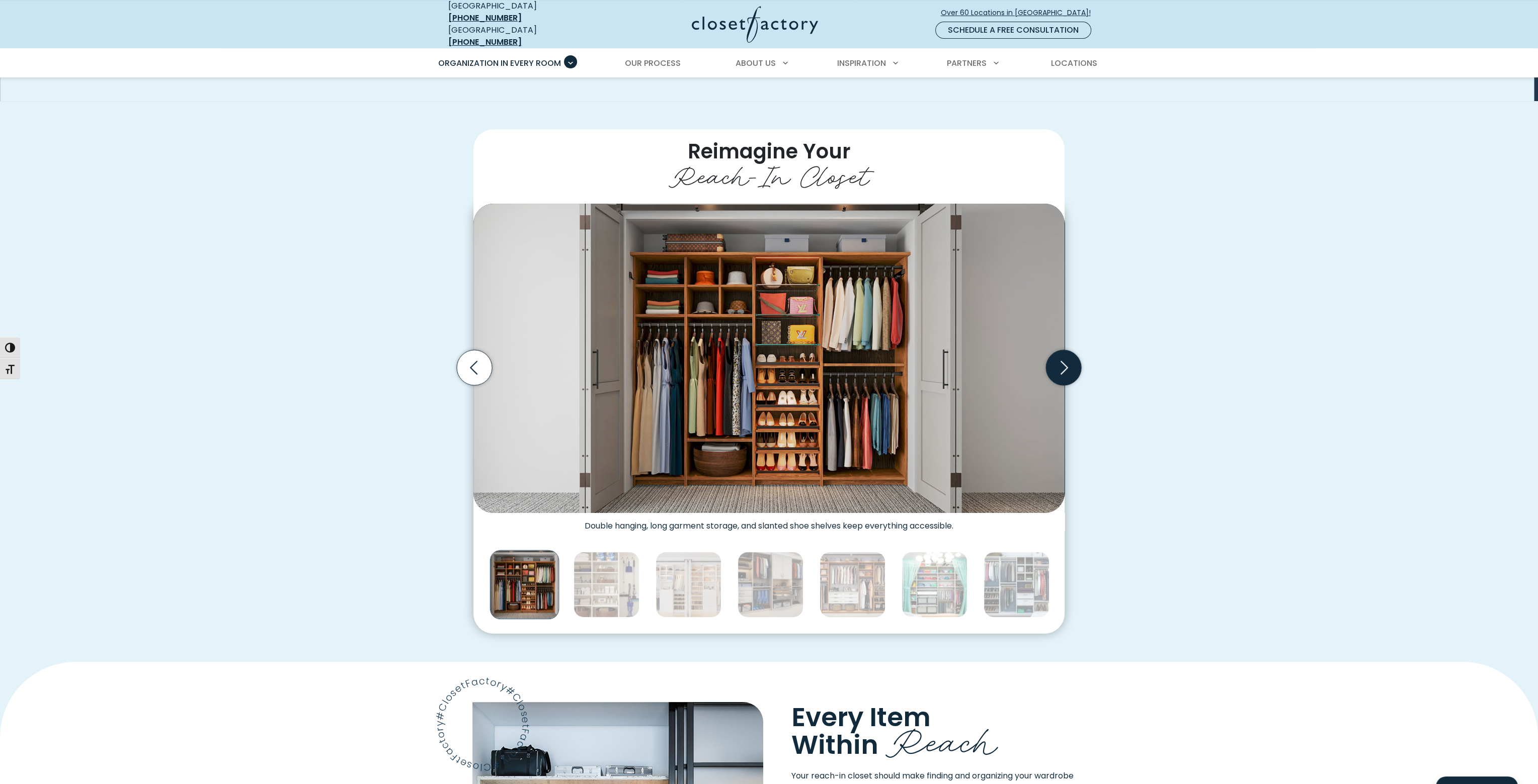
click at [1070, 357] on icon "Next slide" at bounding box center [1064, 367] width 35 height 35
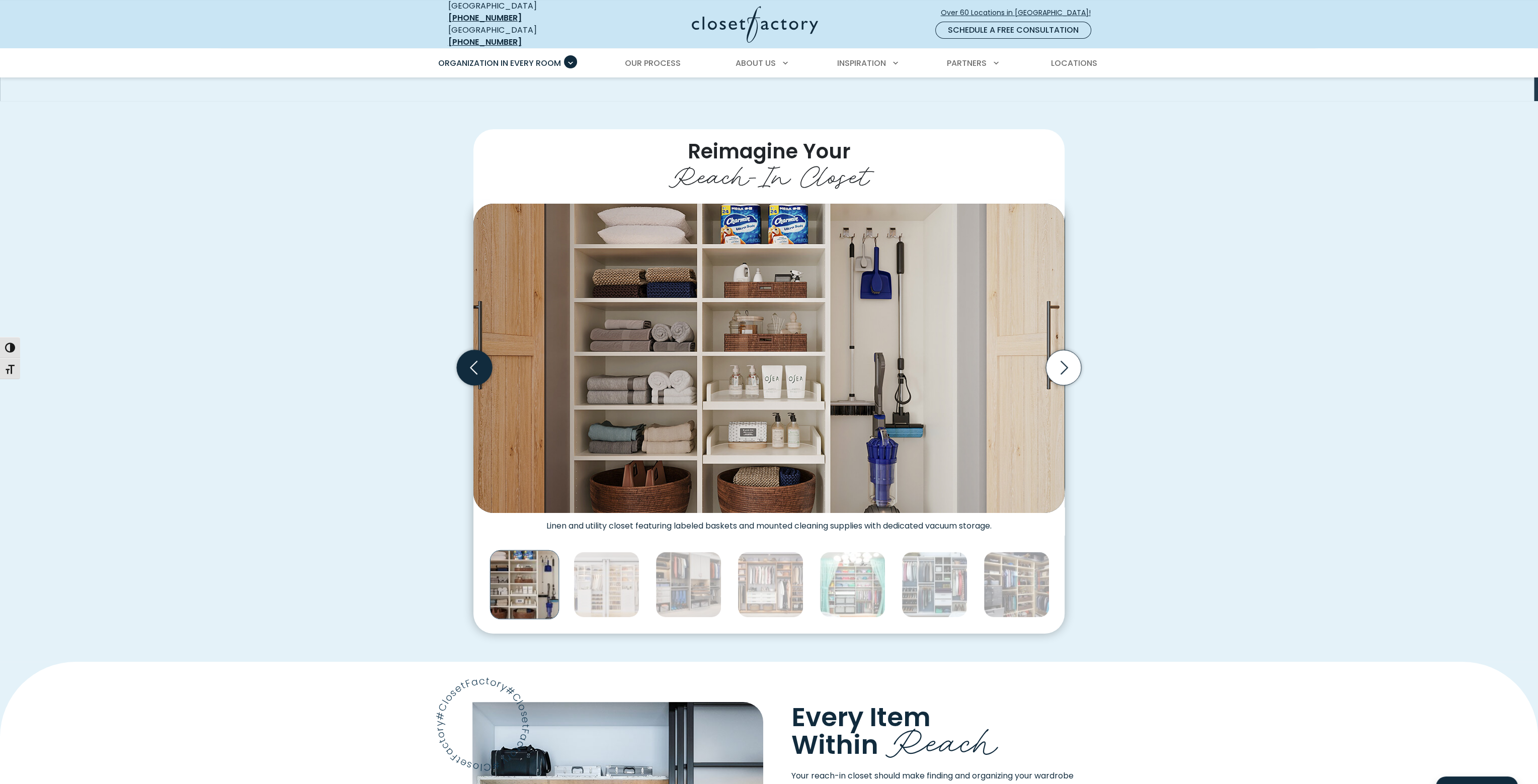
click at [463, 365] on icon "Previous slide" at bounding box center [474, 367] width 35 height 35
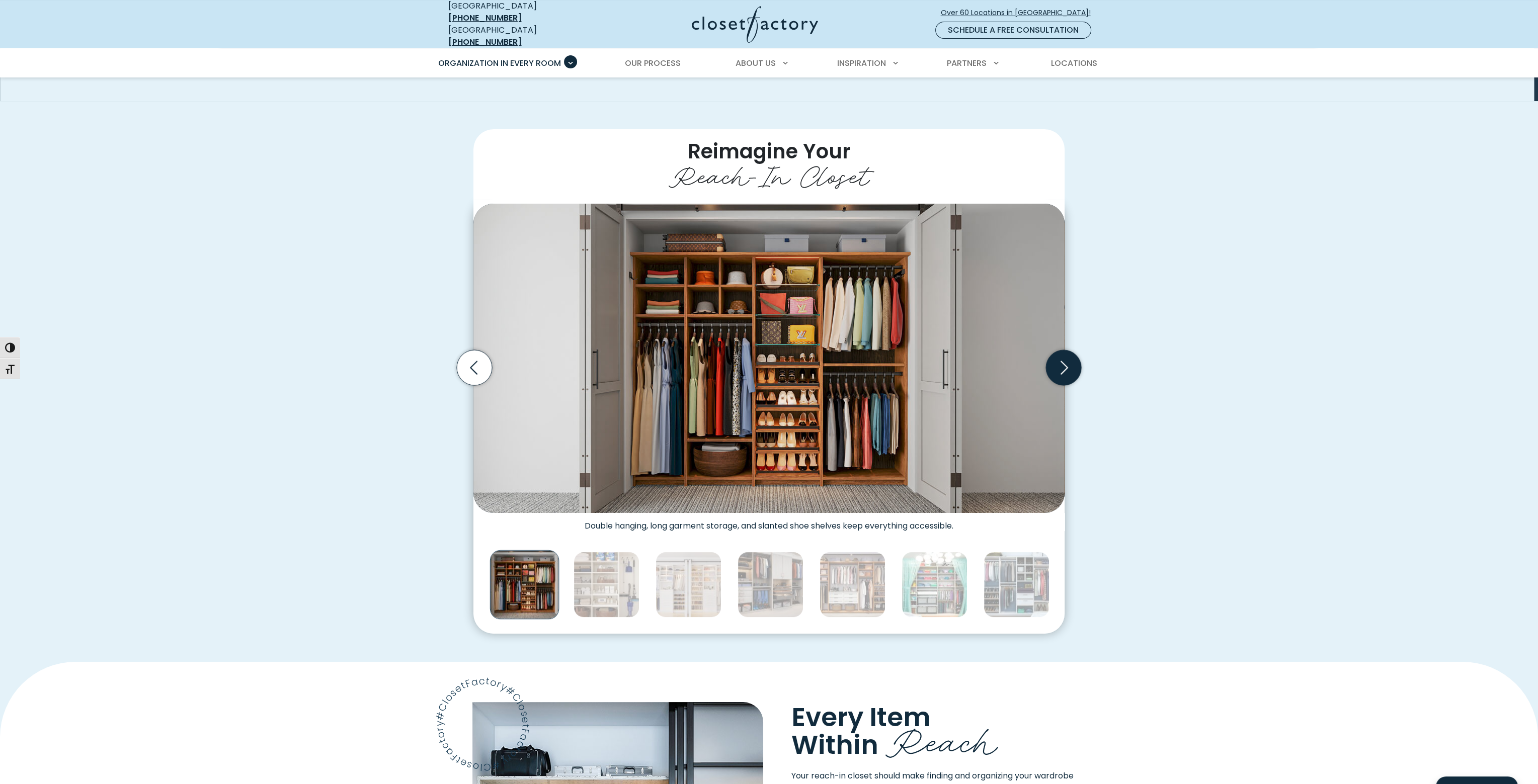
click at [1060, 364] on icon "Next slide" at bounding box center [1064, 367] width 35 height 35
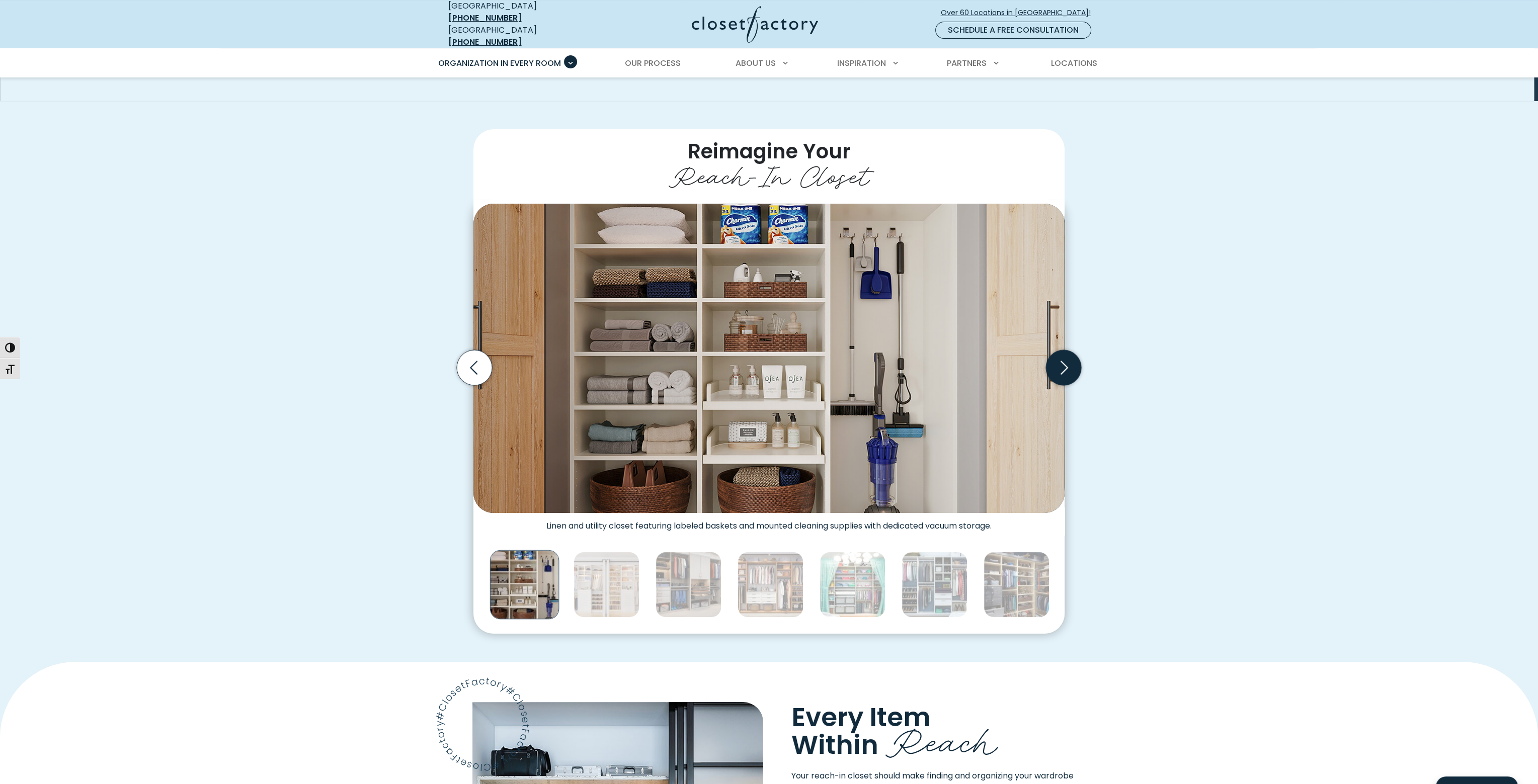
click at [1060, 364] on icon "Next slide" at bounding box center [1064, 367] width 35 height 35
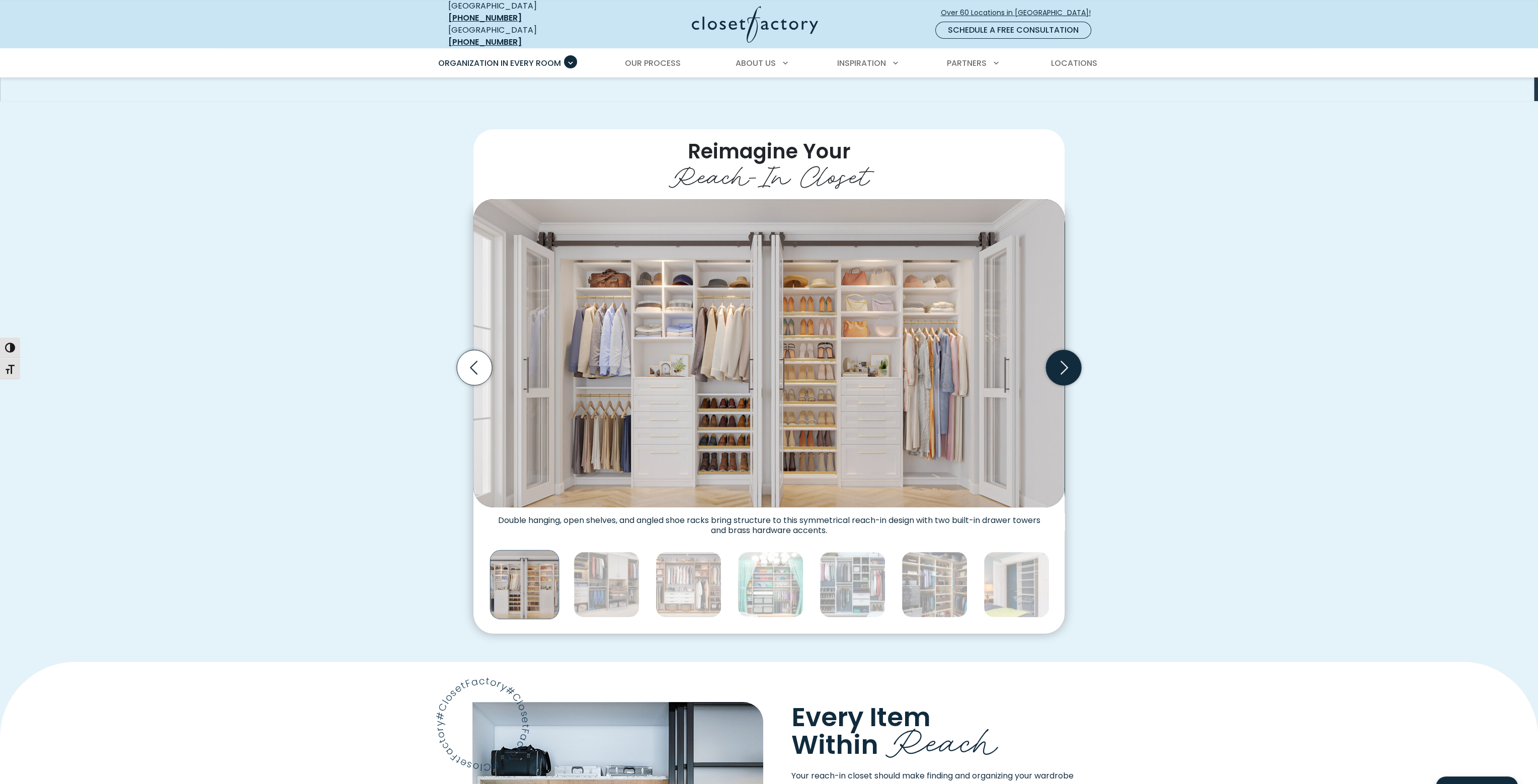
click at [1060, 363] on icon "Next slide" at bounding box center [1064, 367] width 35 height 35
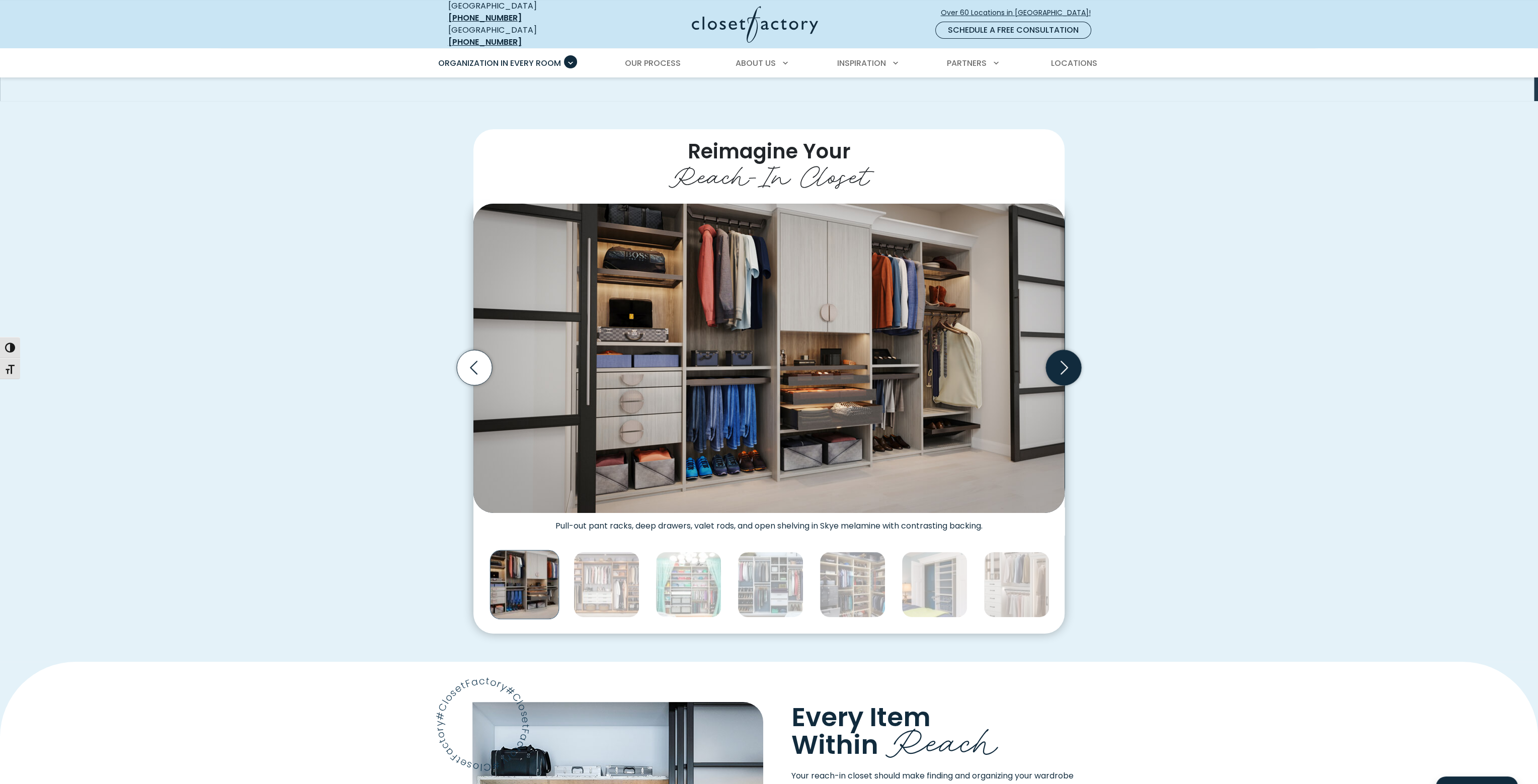
click at [1060, 363] on icon "Next slide" at bounding box center [1064, 367] width 35 height 35
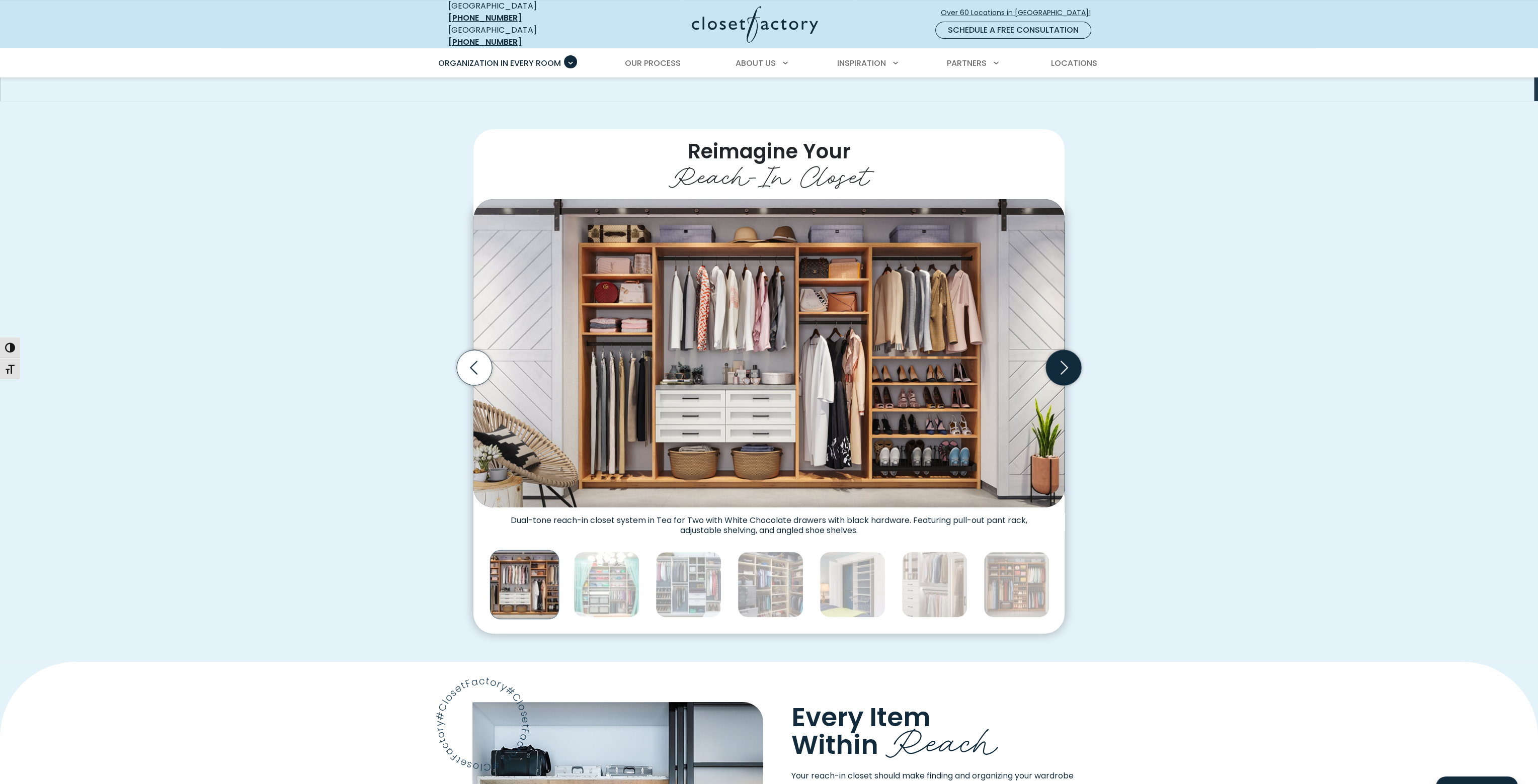
click at [1060, 363] on icon "Next slide" at bounding box center [1064, 367] width 35 height 35
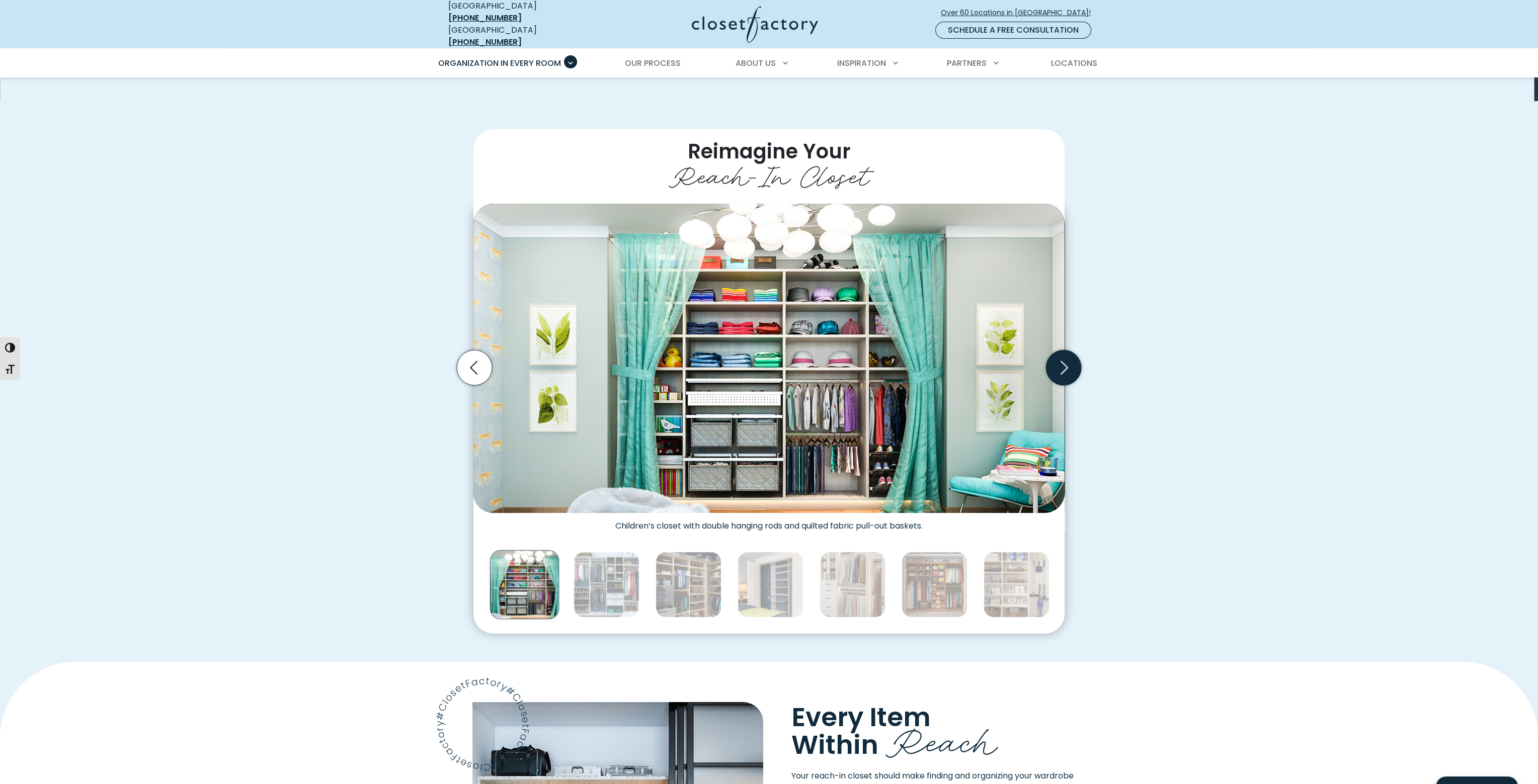
click at [1059, 363] on icon "Next slide" at bounding box center [1064, 367] width 35 height 35
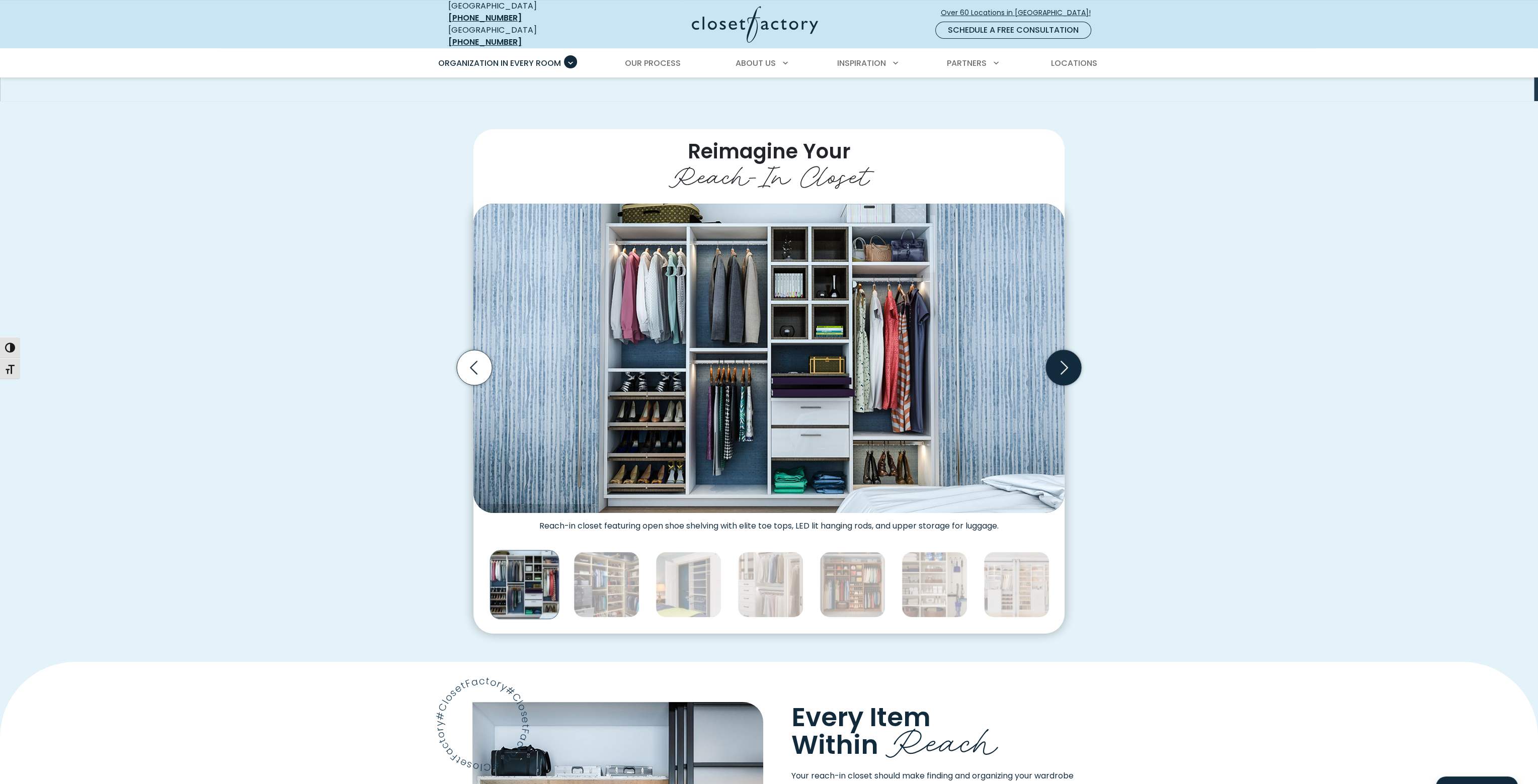
click at [1064, 362] on icon "Next slide" at bounding box center [1064, 367] width 7 height 14
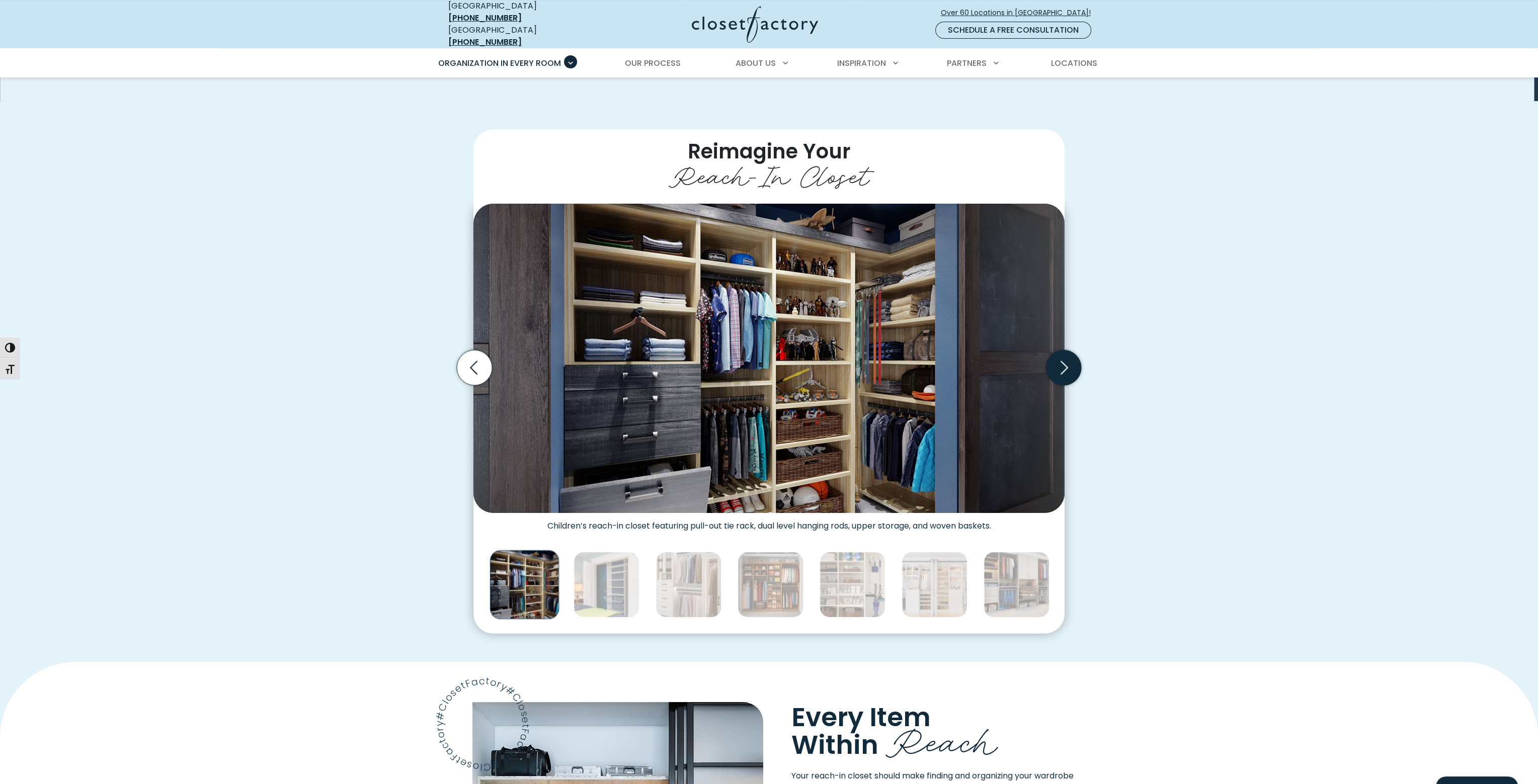
click at [1069, 376] on icon "Next slide" at bounding box center [1064, 367] width 43 height 43
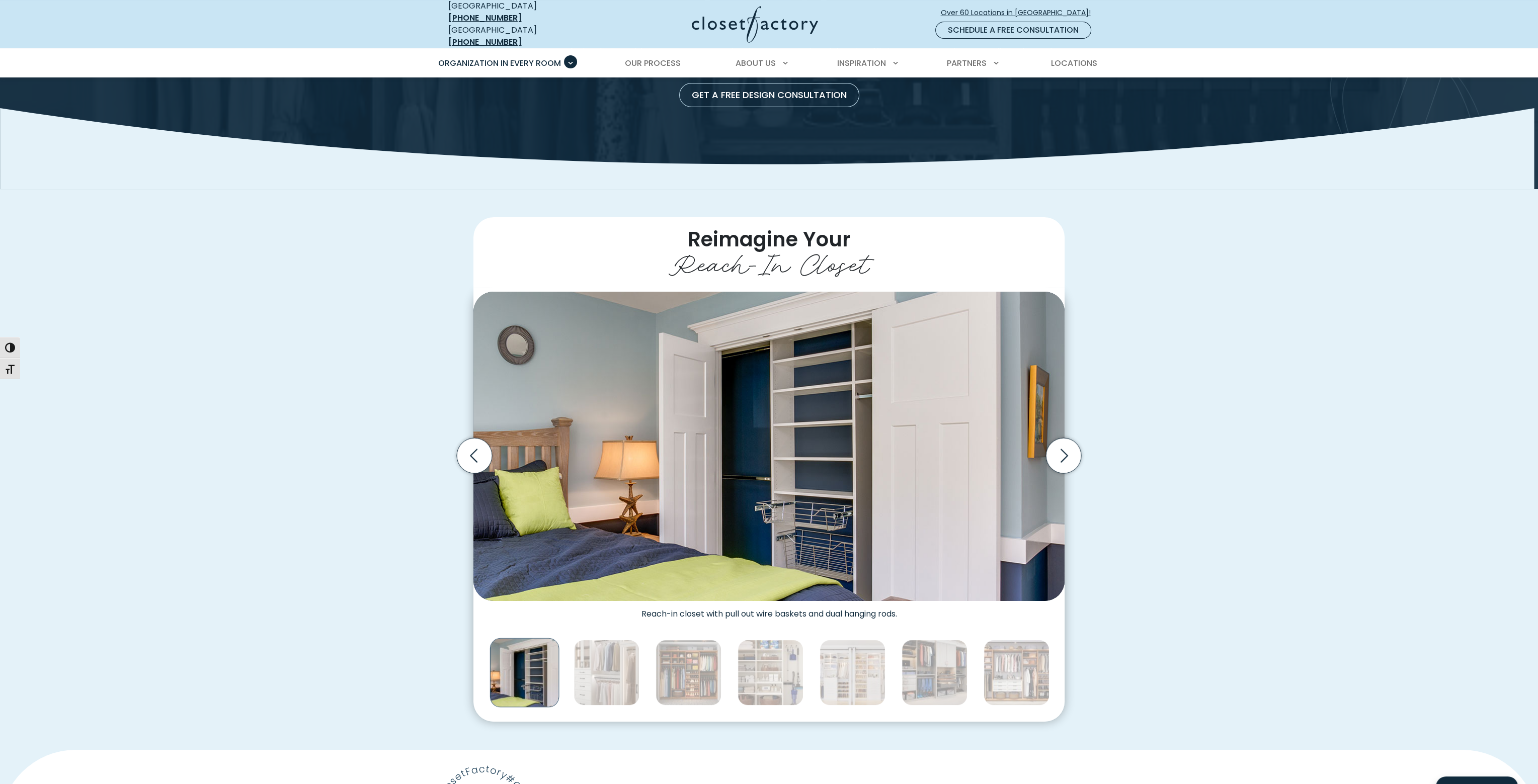
scroll to position [0, 0]
